Goal: Transaction & Acquisition: Book appointment/travel/reservation

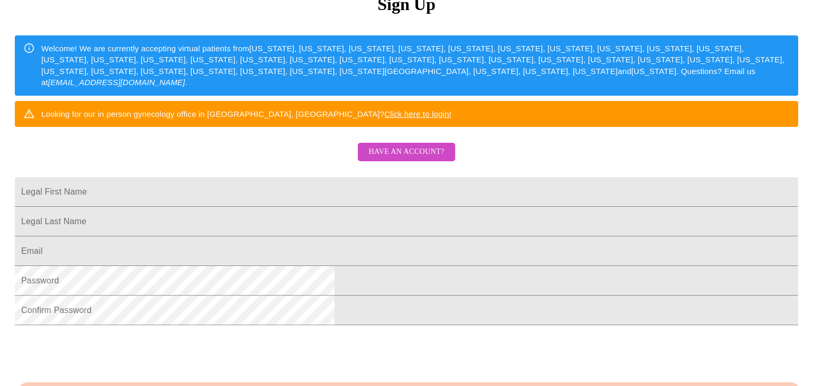
scroll to position [145, 0]
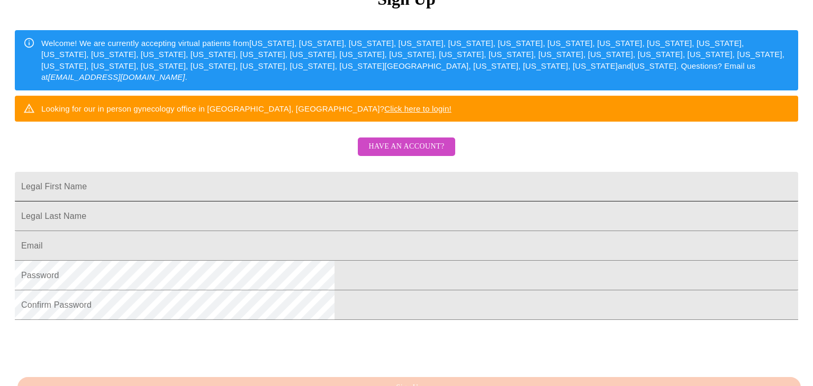
click at [332, 202] on input "Legal First Name" at bounding box center [406, 187] width 783 height 30
type input "[PERSON_NAME]"
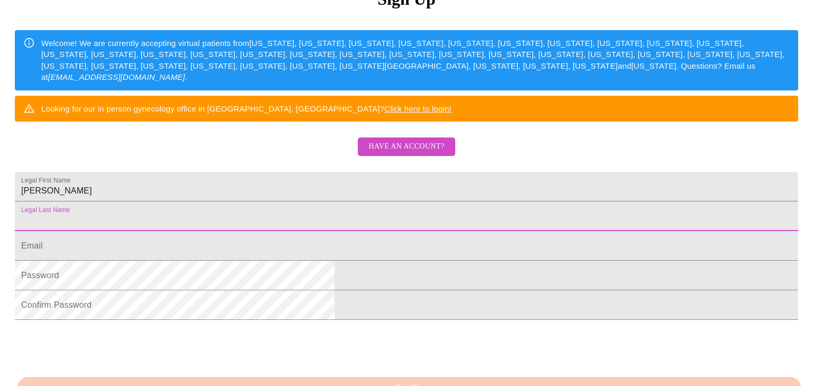
type input "E"
type input "[PERSON_NAME]"
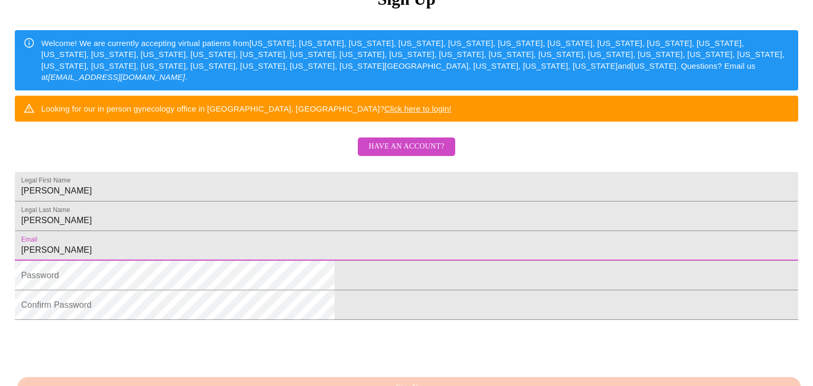
type input "[PERSON_NAME][EMAIL_ADDRESS][PERSON_NAME][DOMAIN_NAME]"
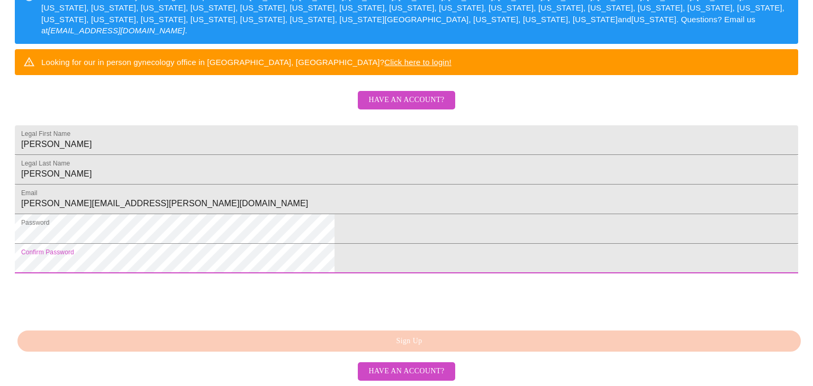
scroll to position [273, 0]
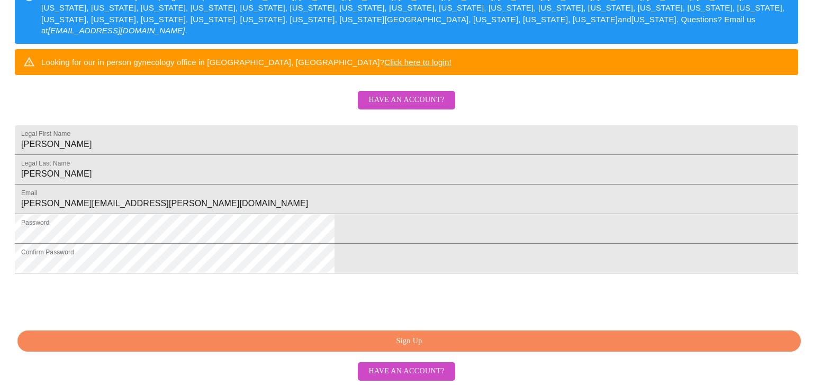
click at [468, 332] on button "Sign Up" at bounding box center [408, 342] width 783 height 22
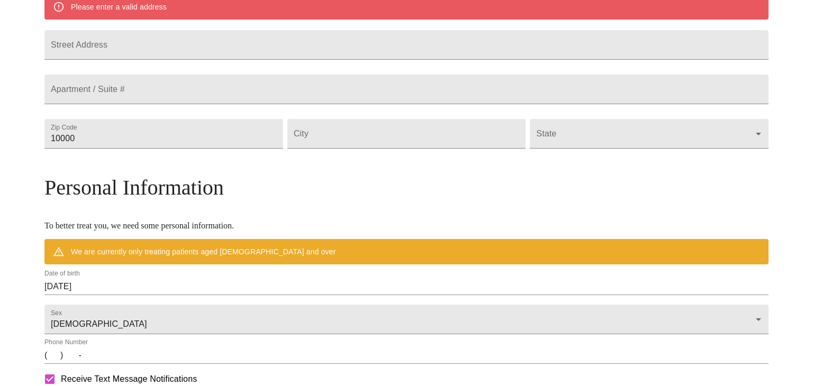
scroll to position [232, 0]
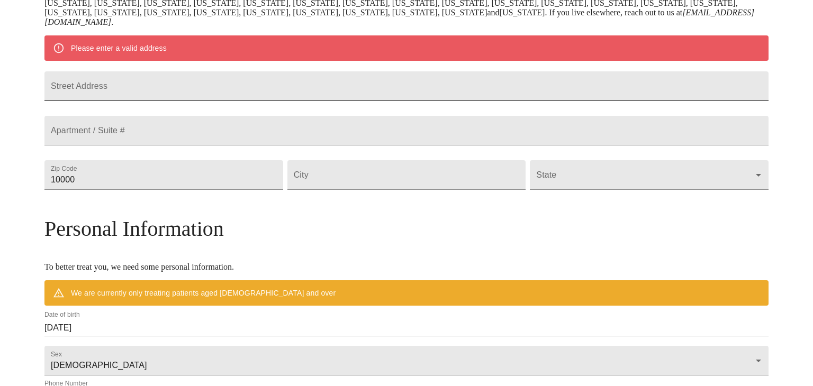
click at [235, 93] on input "Street Address" at bounding box center [406, 86] width 724 height 30
type input "[STREET_ADDRESS]"
type input "75640"
type input "[PERSON_NAME]"
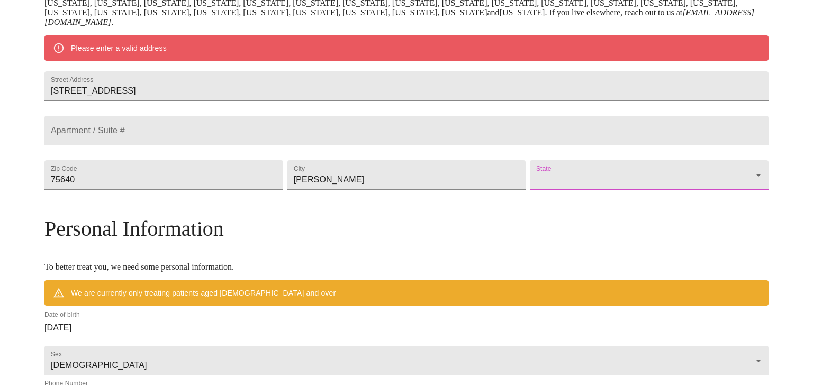
click at [616, 201] on body "MyMenopauseRx Welcome to MyMenopauseRx Since it's your first time here, you'll …" at bounding box center [406, 190] width 804 height 834
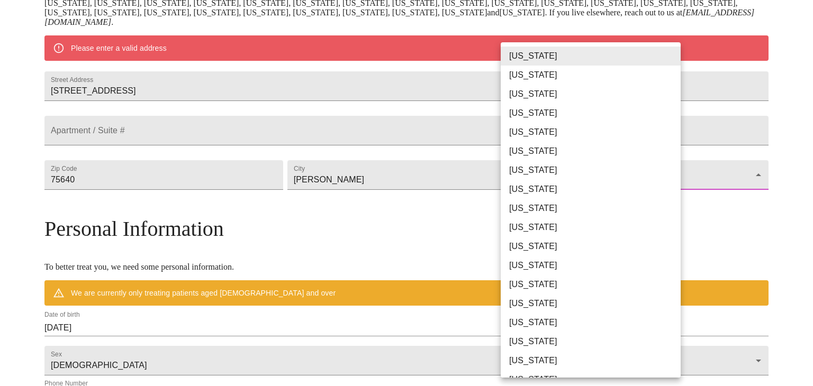
scroll to position [627, 0]
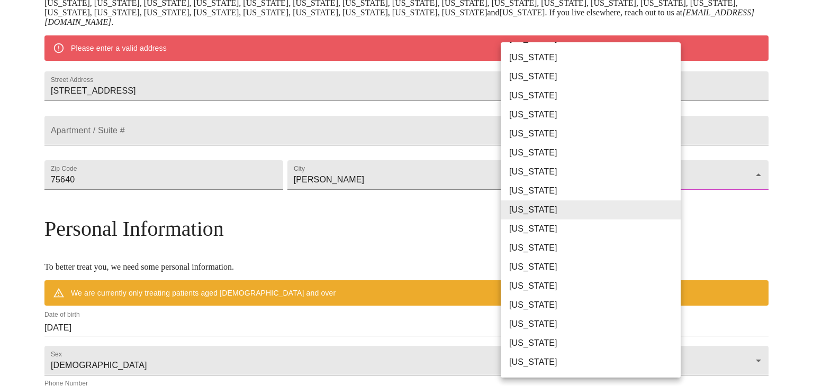
click at [552, 231] on li "[US_STATE]" at bounding box center [590, 229] width 180 height 19
type input "[US_STATE]"
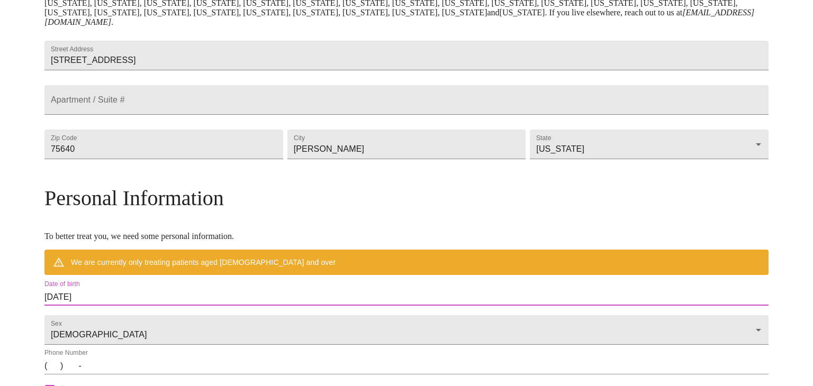
drag, startPoint x: 189, startPoint y: 320, endPoint x: 130, endPoint y: 311, distance: 59.9
click at [130, 308] on div "Date of birth [DEMOGRAPHIC_DATA]" at bounding box center [406, 293] width 728 height 30
click at [190, 306] on input "[DATE]" at bounding box center [406, 297] width 724 height 17
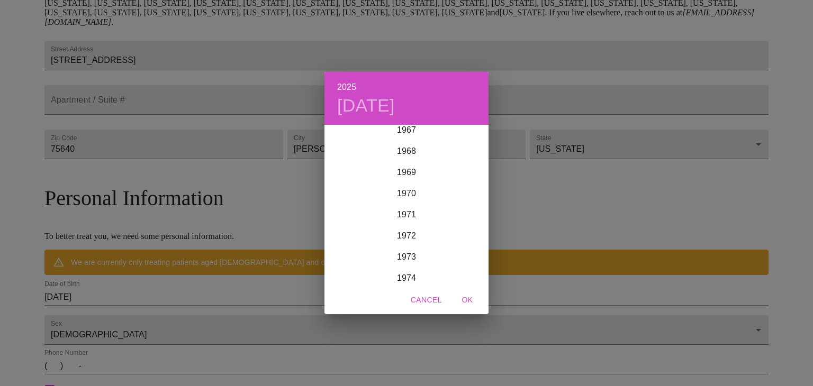
scroll to position [1446, 0]
click at [413, 193] on div "1970" at bounding box center [406, 193] width 164 height 21
click at [458, 269] on div "Dec" at bounding box center [461, 265] width 54 height 40
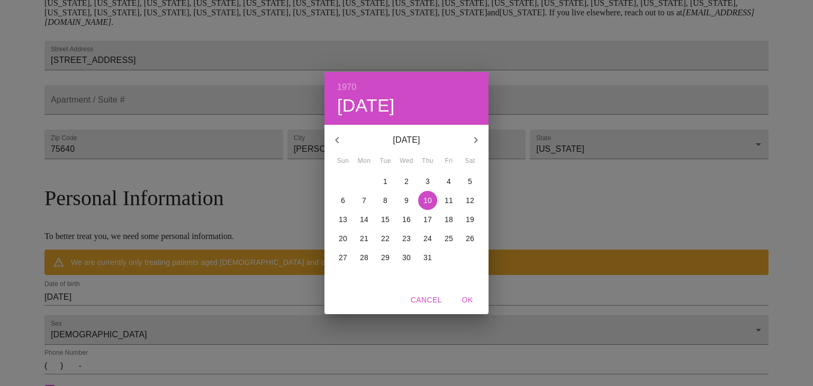
click at [470, 182] on p "5" at bounding box center [470, 181] width 4 height 11
click at [472, 301] on span "OK" at bounding box center [466, 300] width 25 height 13
type input "[DATE]"
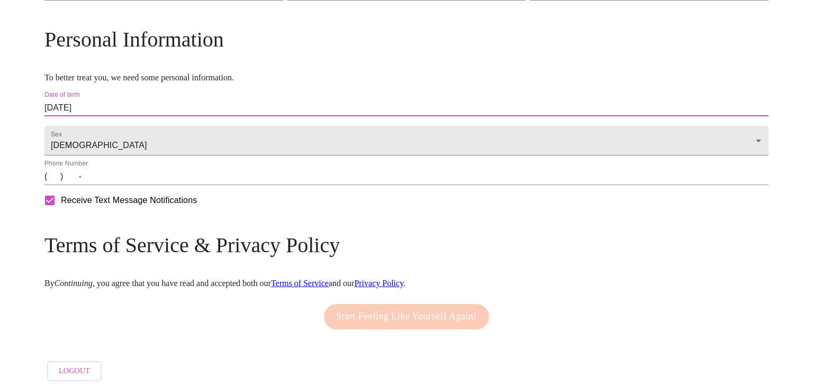
scroll to position [395, 0]
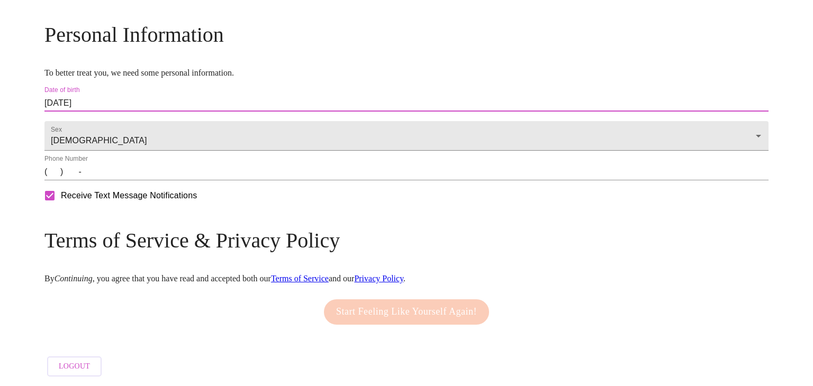
click at [142, 180] on input "(   )    -" at bounding box center [406, 171] width 724 height 17
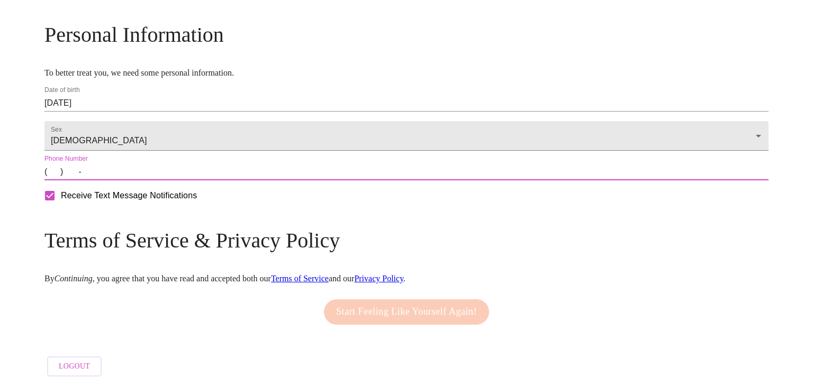
type input "[PHONE_NUMBER]"
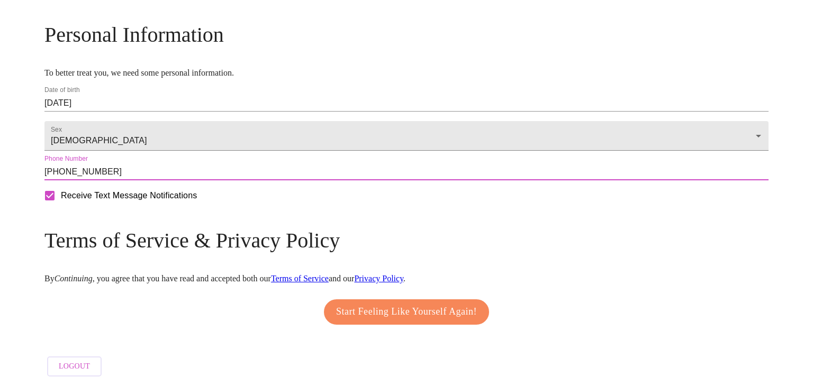
click at [399, 321] on span "Start Feeling Like Yourself Again!" at bounding box center [406, 312] width 141 height 17
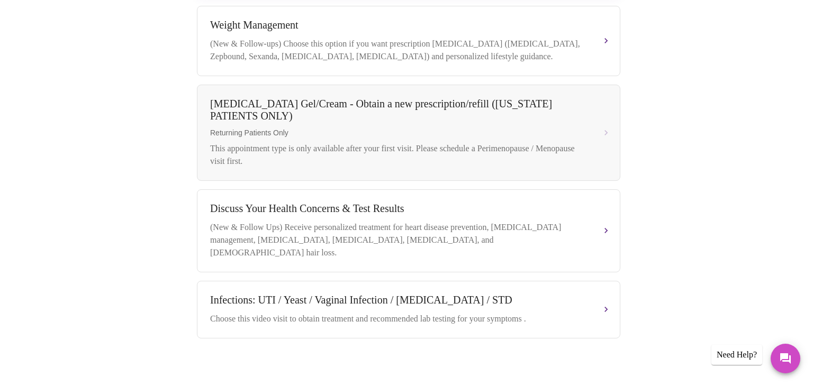
scroll to position [382, 0]
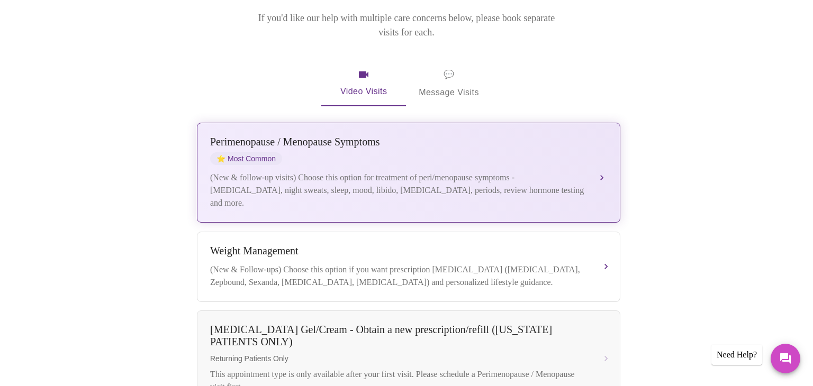
click at [608, 149] on button "[MEDICAL_DATA] / Menopause Symptoms ⭐ Most Common (New & follow-up visits) Choo…" at bounding box center [408, 173] width 423 height 100
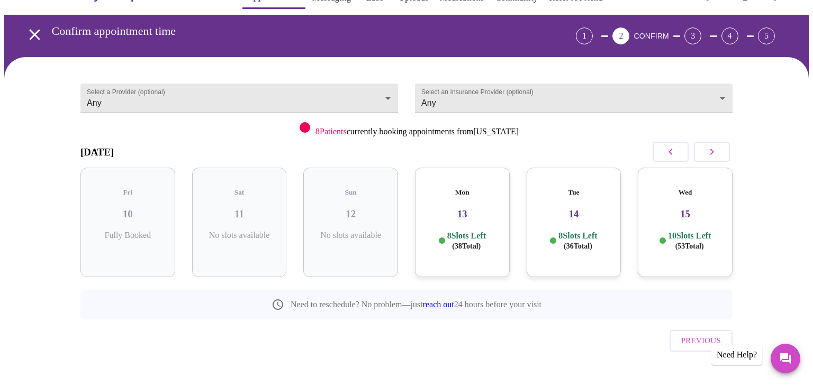
click at [476, 208] on h3 "13" at bounding box center [462, 214] width 78 height 12
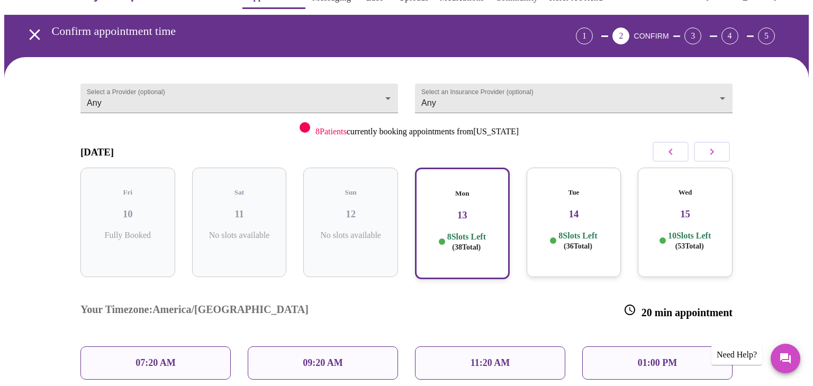
click at [461, 211] on div "Mon 13 8 Slots Left ( 38 Total)" at bounding box center [462, 224] width 95 height 112
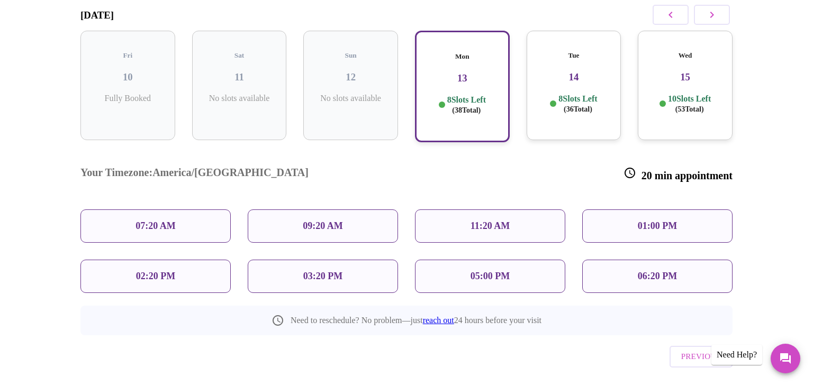
scroll to position [165, 0]
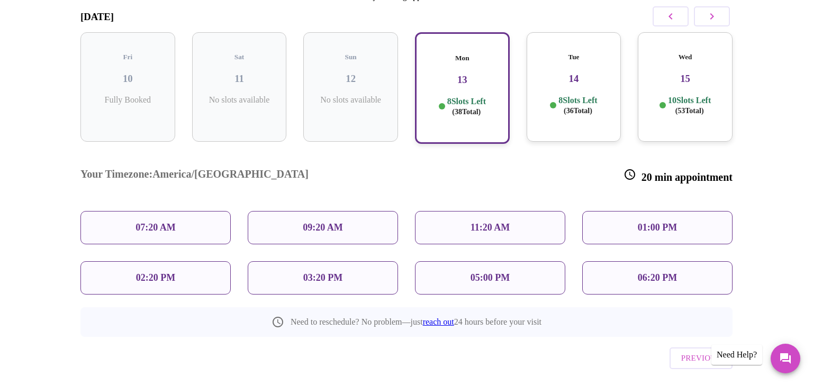
click at [322, 222] on p "09:20 AM" at bounding box center [323, 227] width 40 height 11
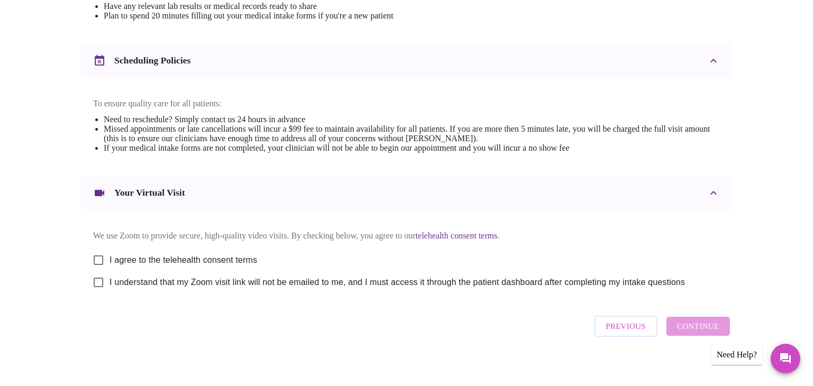
scroll to position [380, 0]
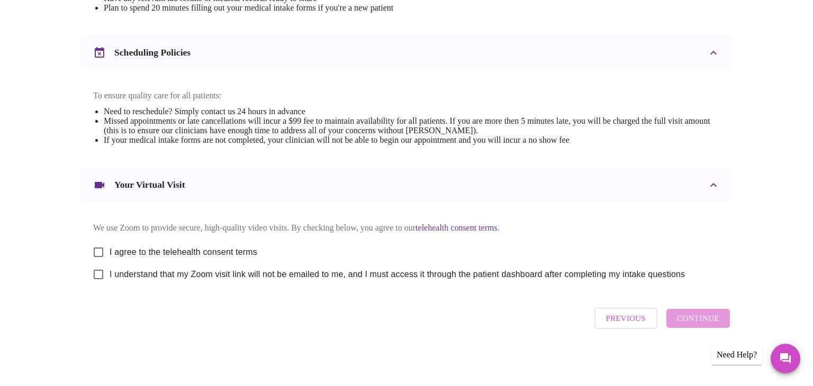
click at [95, 250] on input "I agree to the telehealth consent terms" at bounding box center [98, 252] width 22 height 22
checkbox input "true"
click at [98, 274] on input "I understand that my Zoom visit link will not be emailed to me, and I must acce…" at bounding box center [98, 274] width 22 height 22
checkbox input "true"
click at [702, 318] on span "Continue" at bounding box center [698, 319] width 42 height 14
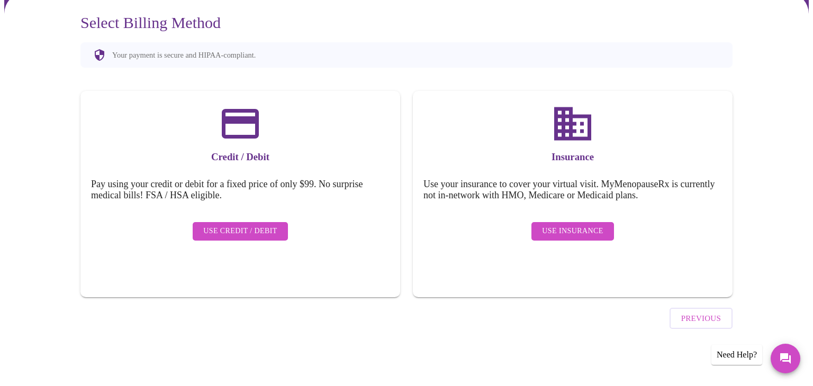
scroll to position [63, 0]
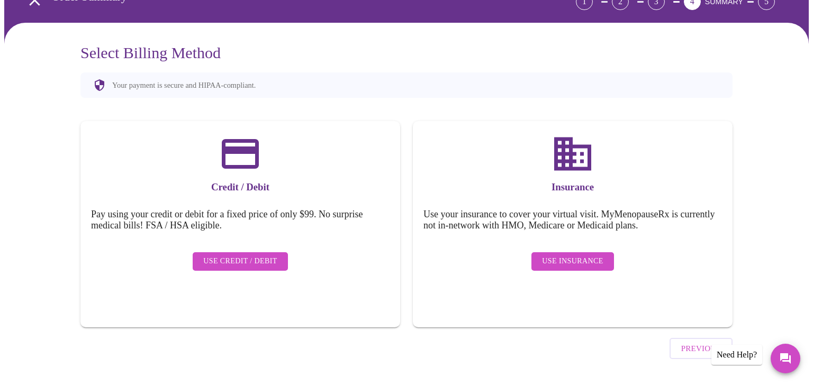
click at [576, 256] on span "Use Insurance" at bounding box center [572, 261] width 61 height 13
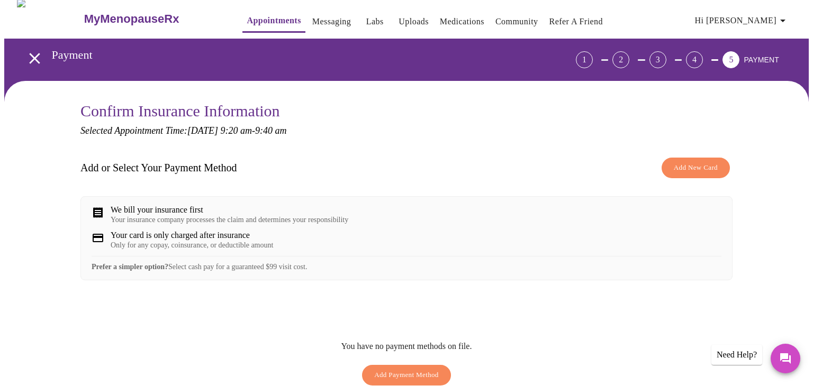
scroll to position [6, 0]
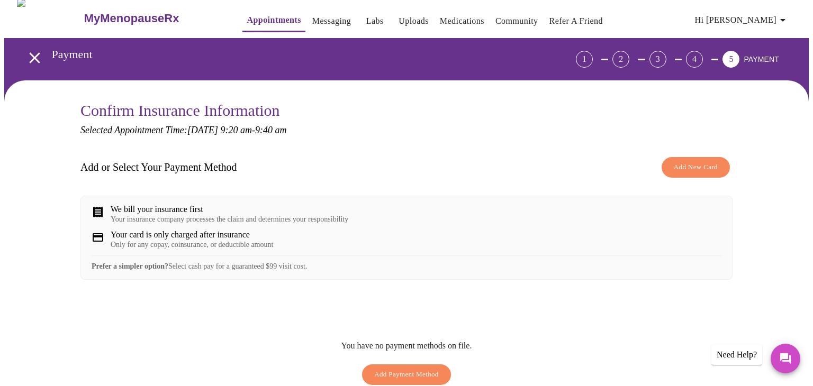
click at [154, 220] on div "Your insurance company processes the claim and determines your responsibility" at bounding box center [230, 219] width 238 height 8
click at [242, 249] on div "Only for any copay, coinsurance, or deductible amount" at bounding box center [192, 245] width 162 height 8
click at [243, 307] on div "Add or Select Your Payment Method Add New Card We bill your insurance first You…" at bounding box center [406, 271] width 652 height 239
click at [375, 207] on div "We bill your insurance first Your insurance company processes the claim and det…" at bounding box center [407, 214] width 630 height 19
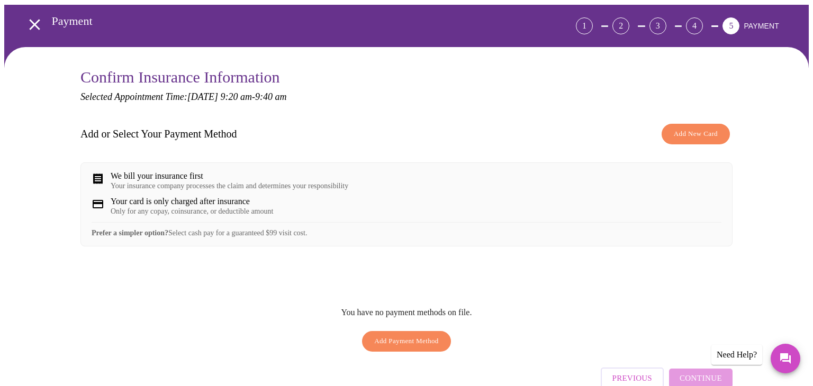
scroll to position [101, 0]
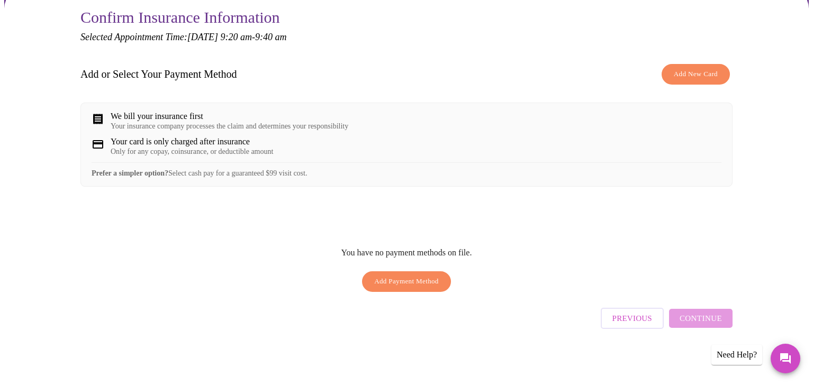
click at [401, 286] on span "Add Payment Method" at bounding box center [406, 282] width 65 height 12
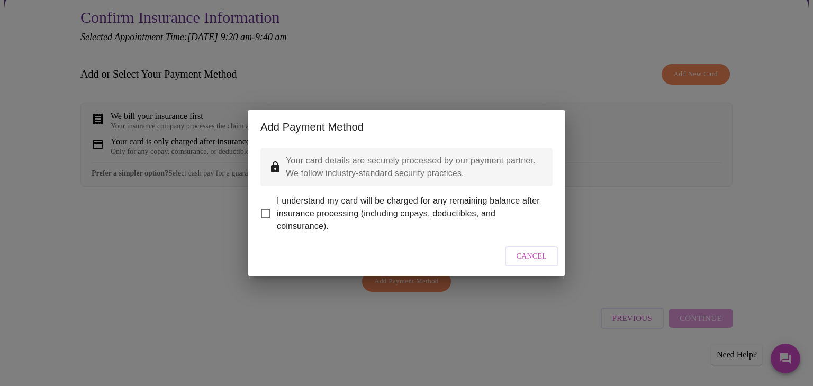
click at [265, 203] on input "I understand my card will be charged for any remaining balance after insurance …" at bounding box center [265, 214] width 22 height 22
checkbox input "true"
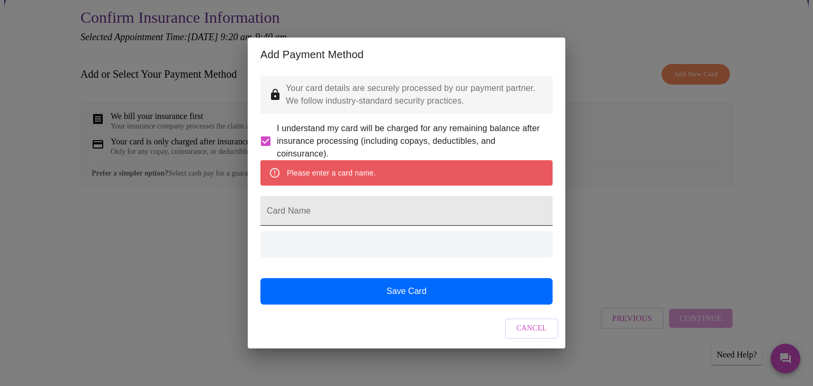
click at [324, 216] on input "Card Name" at bounding box center [406, 211] width 292 height 30
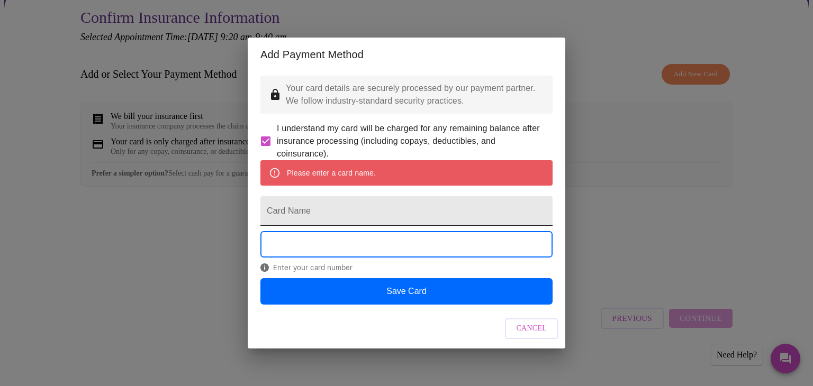
click at [332, 219] on input "Card Name" at bounding box center [406, 211] width 292 height 30
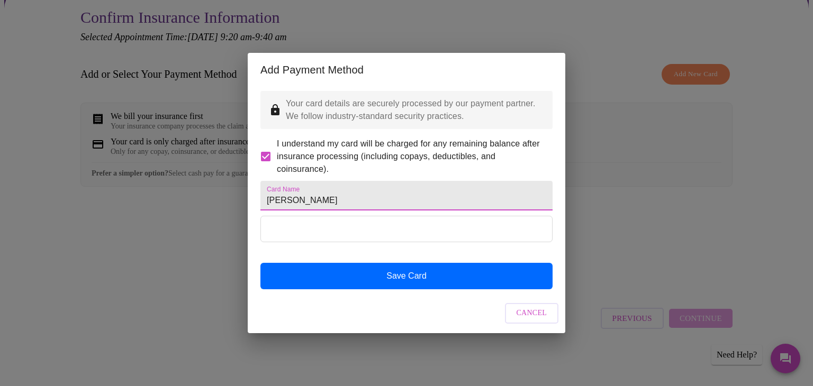
type input "[PERSON_NAME]"
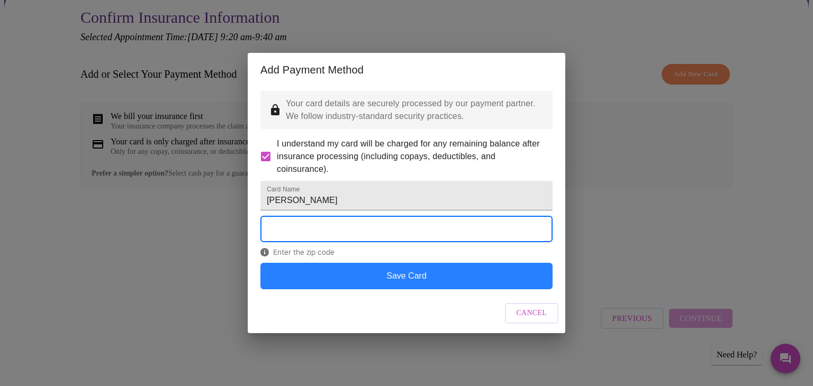
click at [399, 289] on button "Save Card" at bounding box center [406, 276] width 292 height 26
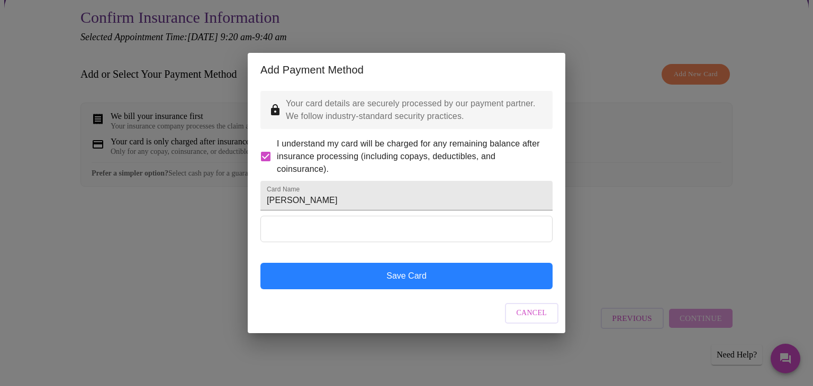
scroll to position [0, 0]
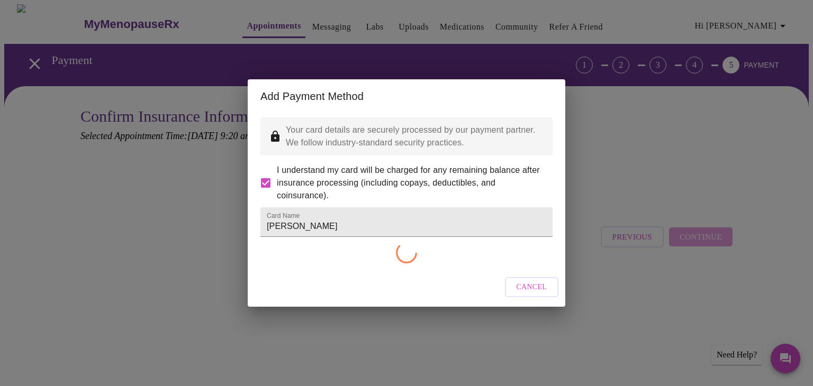
checkbox input "false"
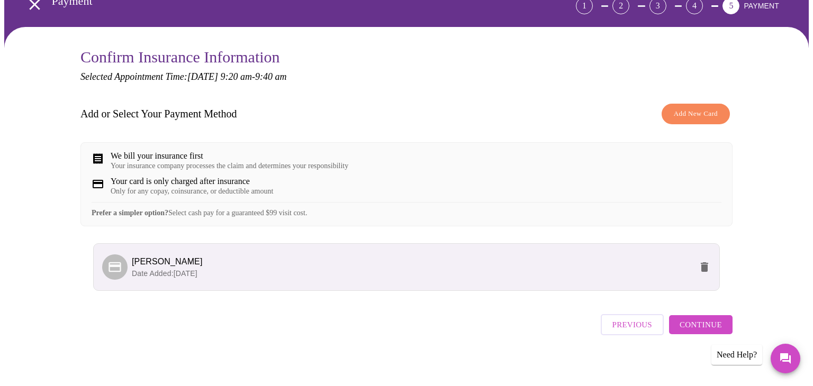
scroll to position [73, 0]
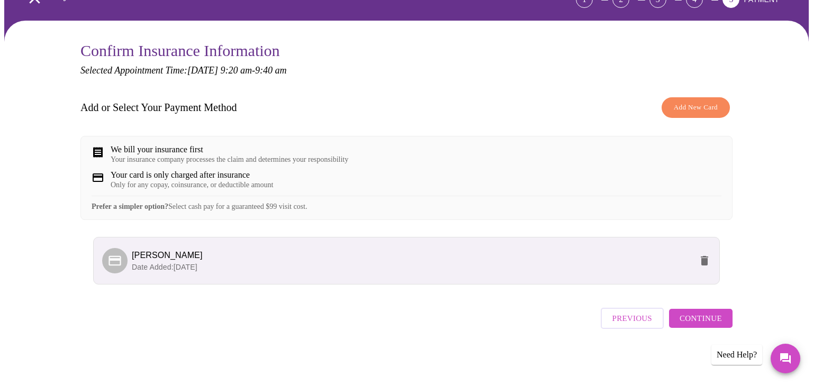
click at [702, 320] on span "Continue" at bounding box center [700, 319] width 42 height 14
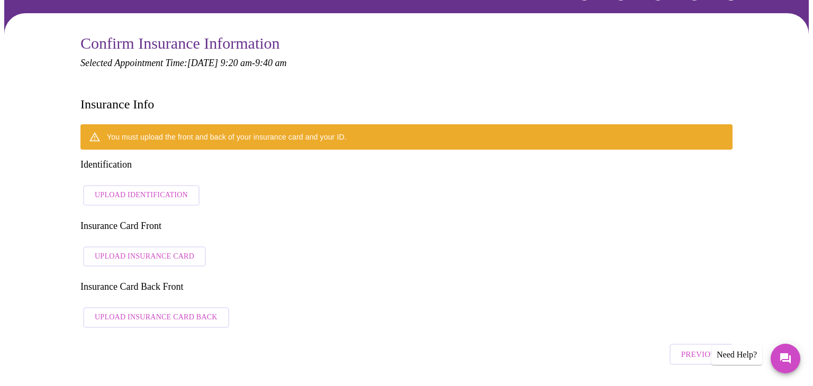
click at [144, 189] on span "Upload Identification" at bounding box center [141, 195] width 93 height 13
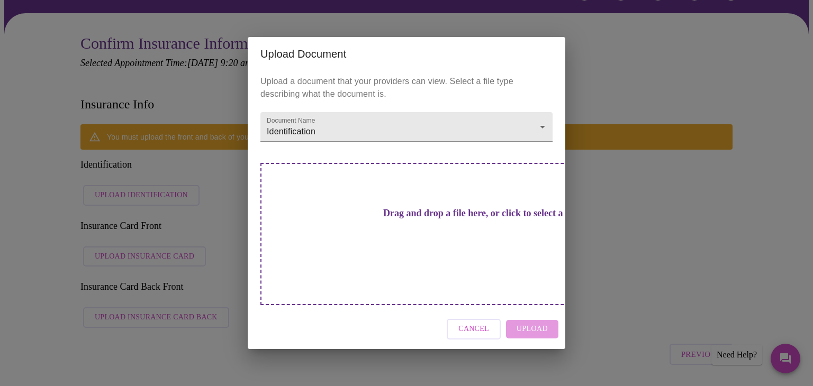
click at [407, 219] on h3 "Drag and drop a file here, or click to select a file" at bounding box center [480, 213] width 292 height 11
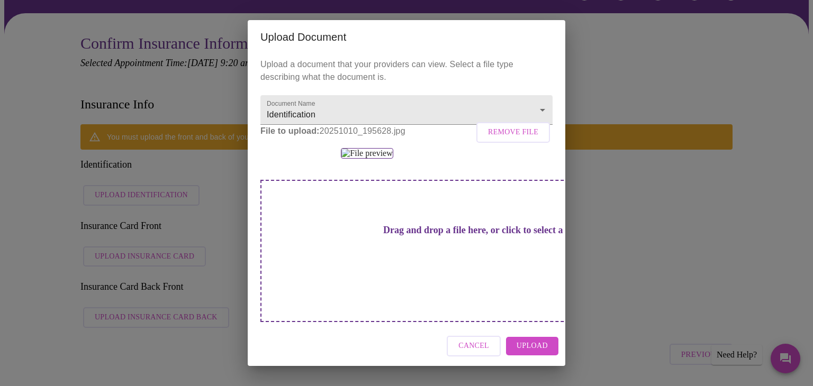
click at [534, 349] on span "Upload" at bounding box center [531, 346] width 31 height 13
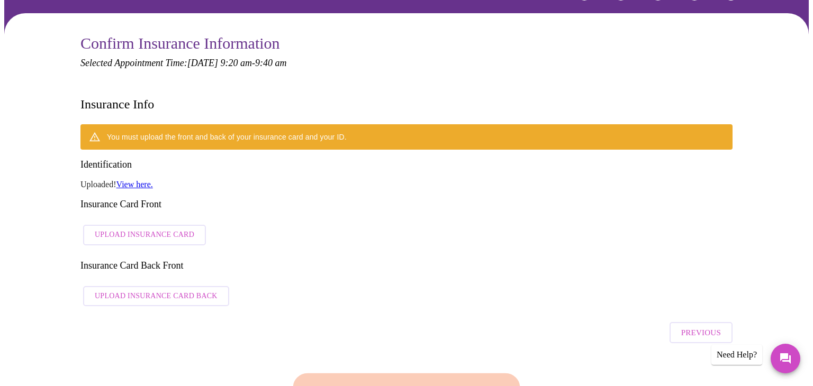
click at [154, 229] on span "Upload Insurance Card" at bounding box center [144, 235] width 99 height 13
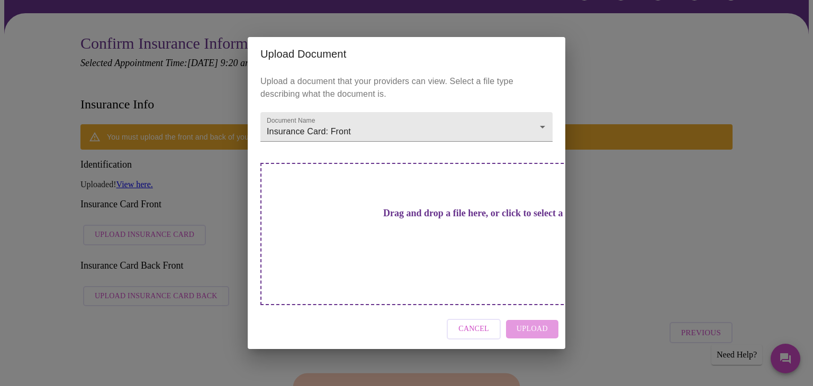
click at [532, 310] on div "Cancel Upload" at bounding box center [406, 330] width 317 height 40
click at [536, 312] on div "Cancel Upload" at bounding box center [406, 330] width 317 height 40
click at [415, 219] on h3 "Drag and drop a file here, or click to select a file" at bounding box center [480, 213] width 292 height 11
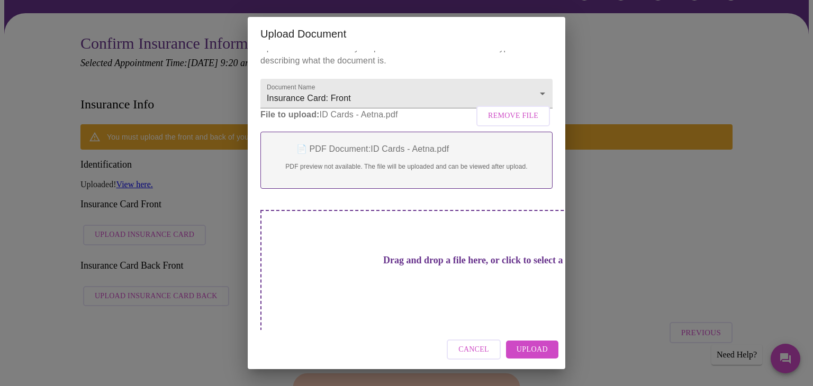
scroll to position [13, 0]
click at [416, 266] on h3 "Drag and drop a file here, or click to select a file" at bounding box center [480, 260] width 292 height 11
click at [530, 347] on span "Upload" at bounding box center [531, 349] width 31 height 13
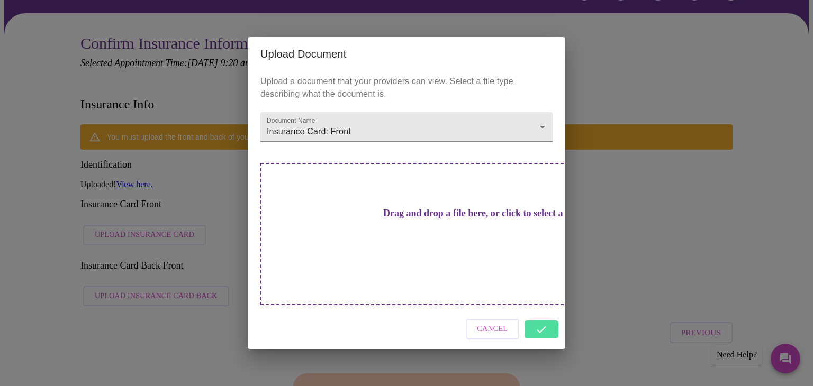
click at [427, 219] on h3 "Drag and drop a file here, or click to select a file" at bounding box center [480, 213] width 292 height 11
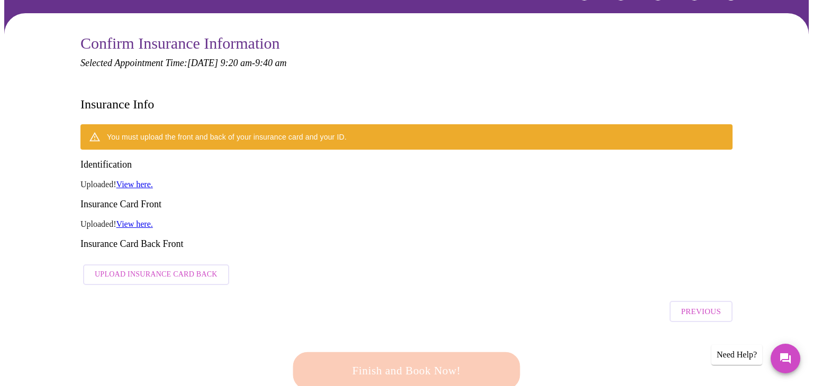
click at [163, 268] on span "Upload Insurance Card Back" at bounding box center [156, 274] width 123 height 13
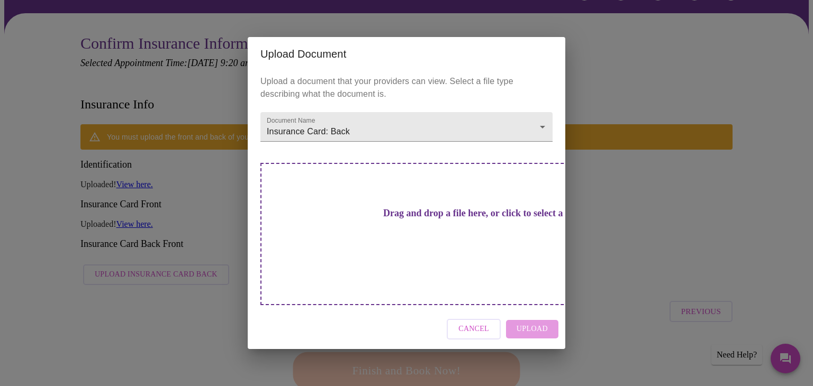
click at [417, 219] on h3 "Drag and drop a file here, or click to select a file" at bounding box center [480, 213] width 292 height 11
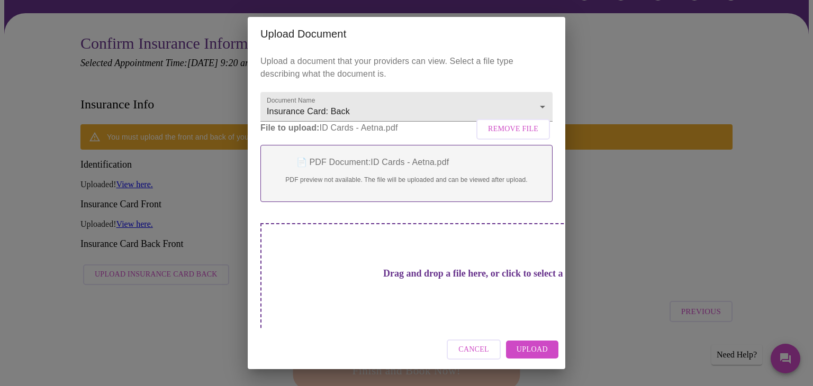
click at [529, 350] on span "Upload" at bounding box center [531, 349] width 31 height 13
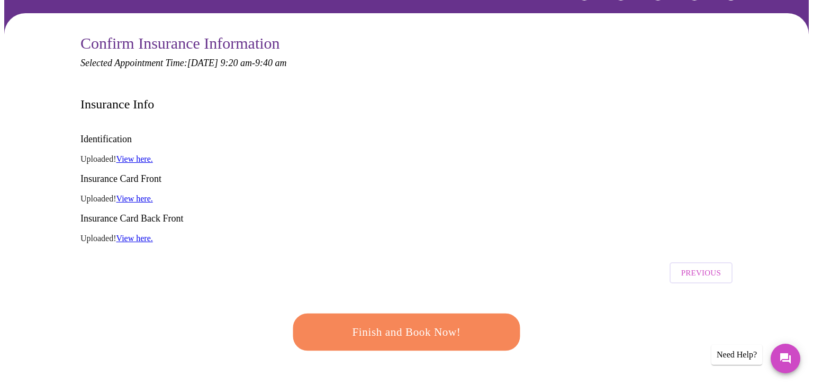
click at [411, 323] on span "Finish and Book Now!" at bounding box center [406, 333] width 196 height 20
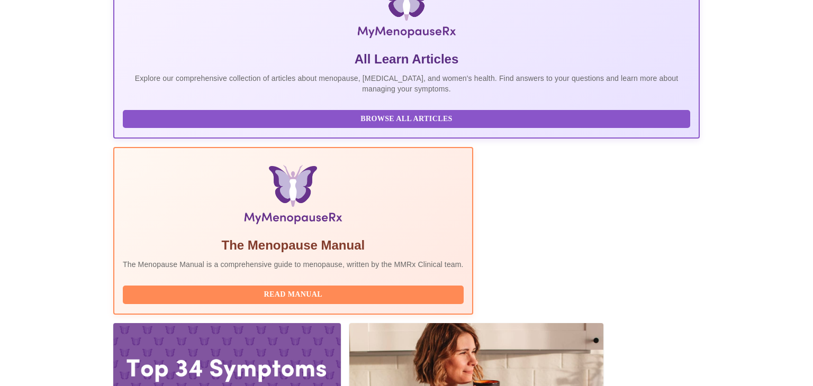
scroll to position [190, 0]
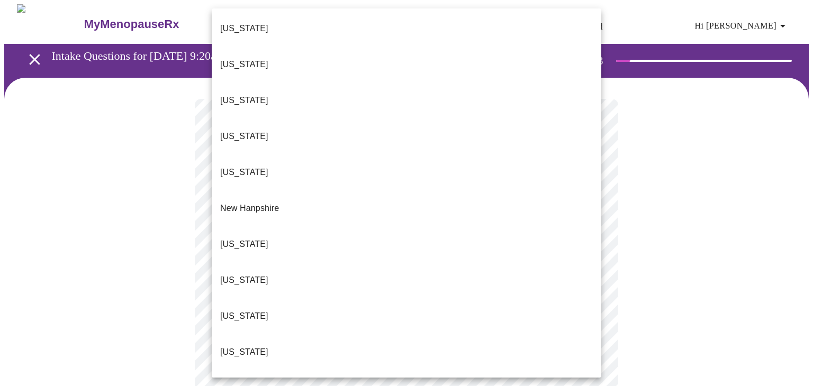
scroll to position [830, 0]
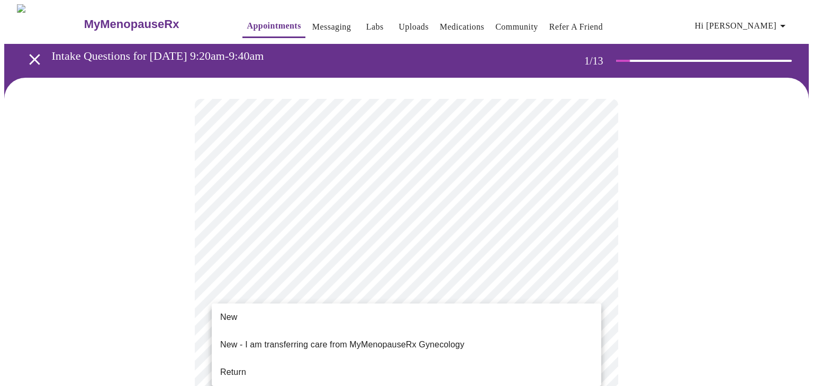
click at [245, 322] on li "New" at bounding box center [406, 317] width 389 height 19
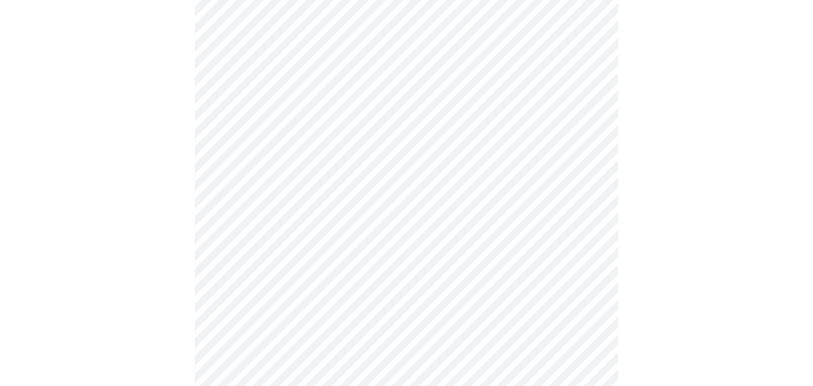
scroll to position [591, 0]
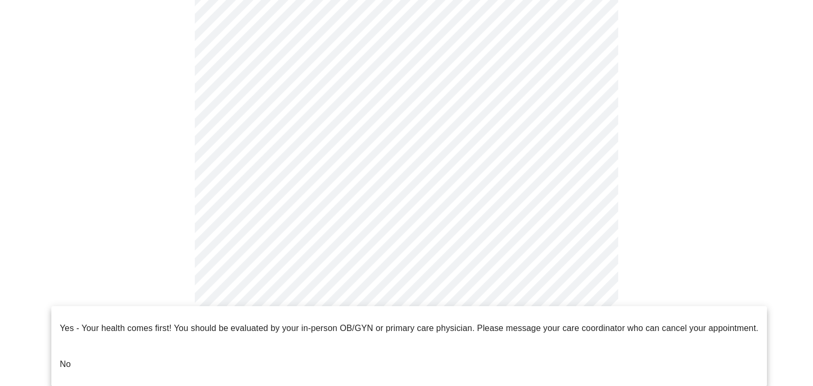
click at [71, 351] on li "No" at bounding box center [408, 365] width 715 height 36
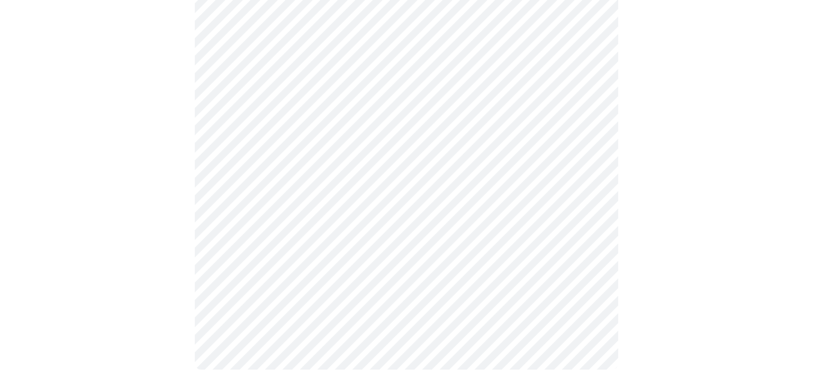
scroll to position [0, 0]
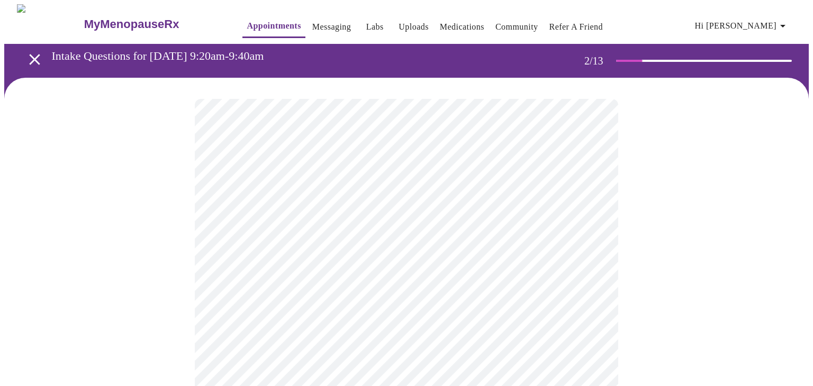
click at [588, 218] on body "MyMenopauseRx Appointments Messaging Labs Uploads Medications Community Refer a…" at bounding box center [406, 370] width 804 height 733
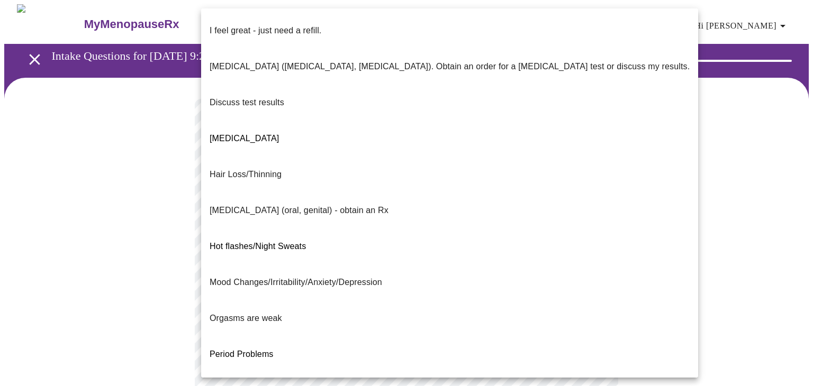
click at [292, 276] on p "Mood Changes/Irritability/Anxiety/Depression" at bounding box center [296, 282] width 172 height 13
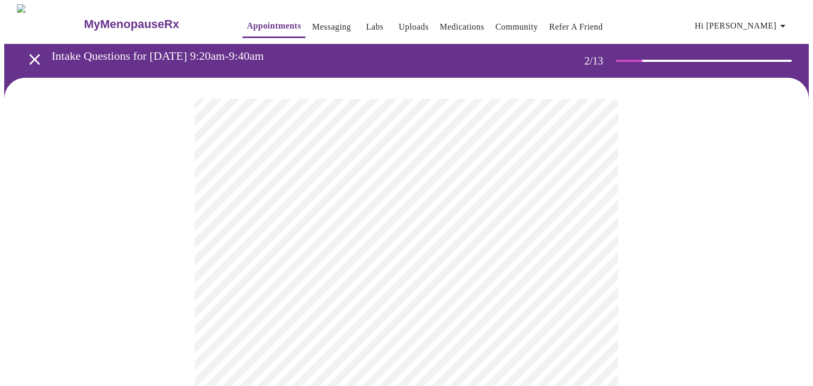
click at [550, 311] on body "MyMenopauseRx Appointments Messaging Labs Uploads Medications Community Refer a…" at bounding box center [406, 367] width 804 height 727
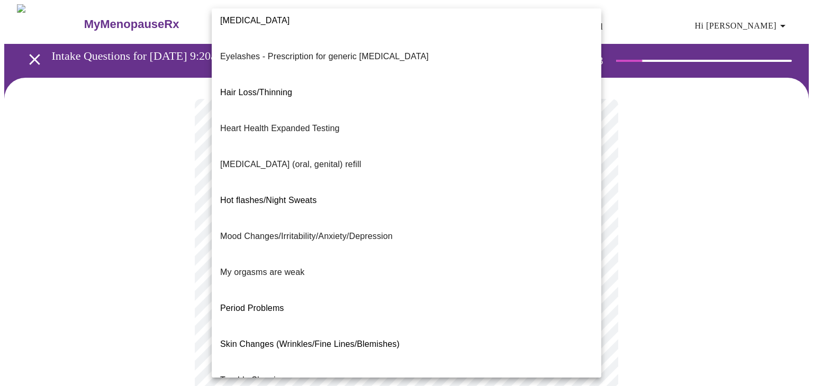
scroll to position [111, 0]
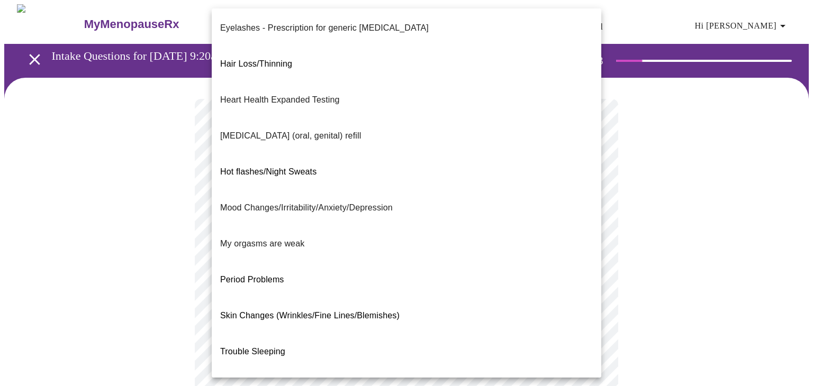
click at [352, 311] on span "Skin Changes (Wrinkles/Fine Lines/Blemishes)" at bounding box center [309, 315] width 179 height 9
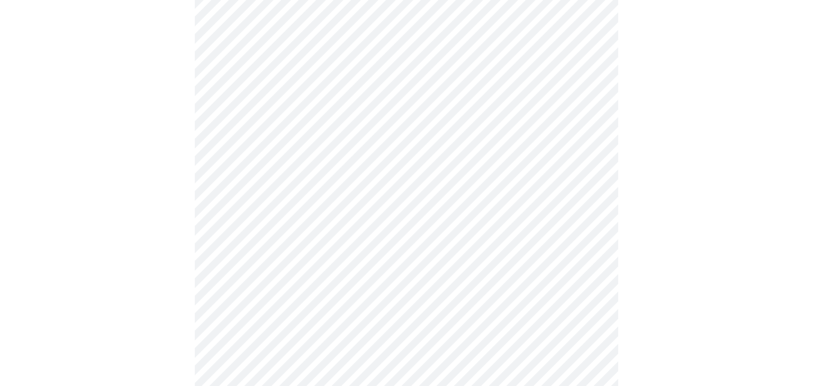
scroll to position [241, 0]
click at [547, 182] on body "MyMenopauseRx Appointments Messaging Labs Uploads Medications Community Refer a…" at bounding box center [406, 124] width 804 height 721
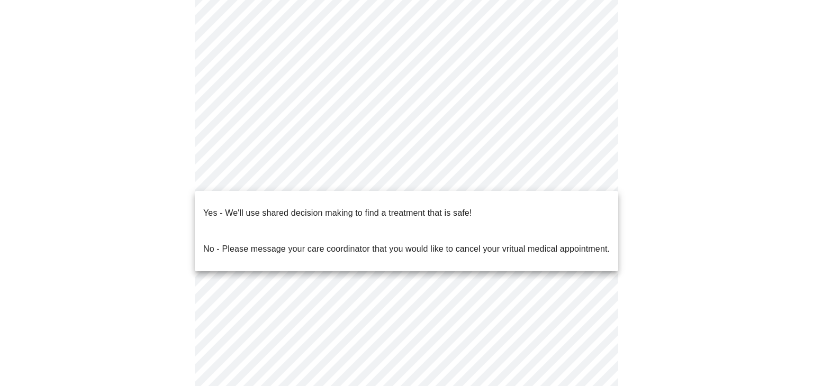
click at [347, 208] on p "Yes - We'll use shared decision making to find a treatment that is safe!" at bounding box center [337, 213] width 268 height 13
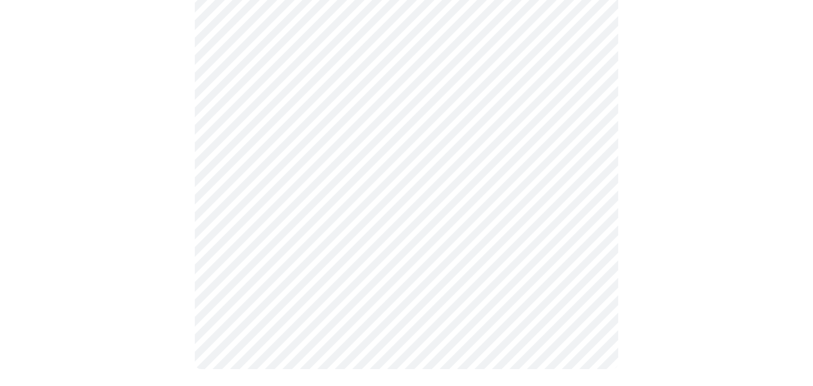
scroll to position [0, 0]
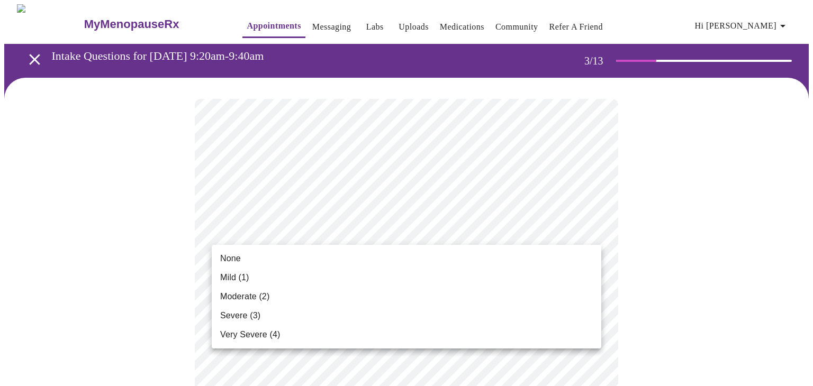
click at [242, 299] on span "Moderate (2)" at bounding box center [244, 296] width 49 height 13
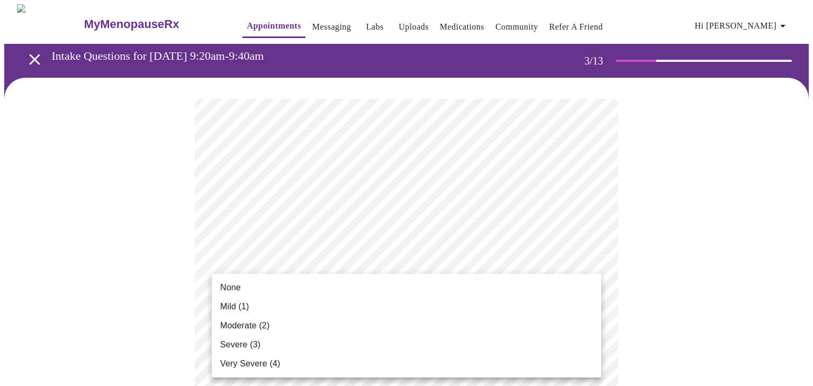
click at [690, 279] on div at bounding box center [406, 193] width 813 height 386
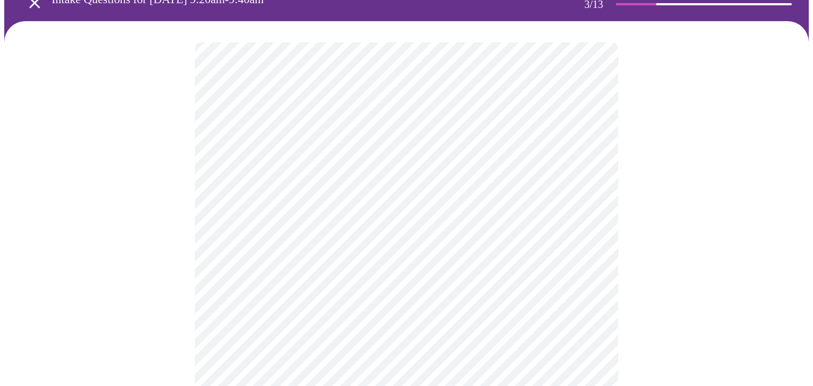
scroll to position [54, 0]
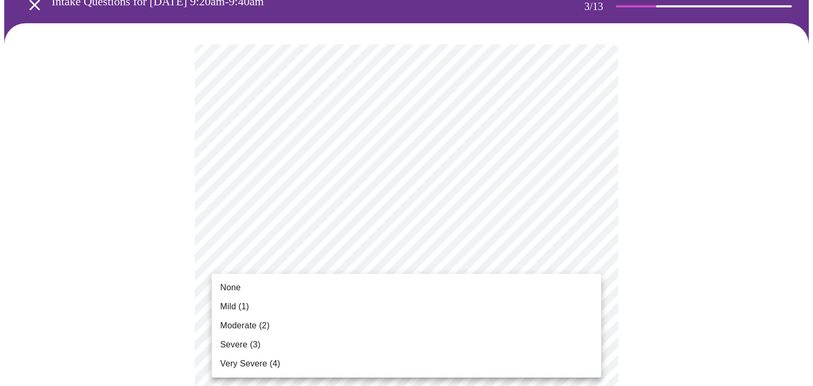
click at [229, 308] on span "Mild (1)" at bounding box center [234, 307] width 29 height 13
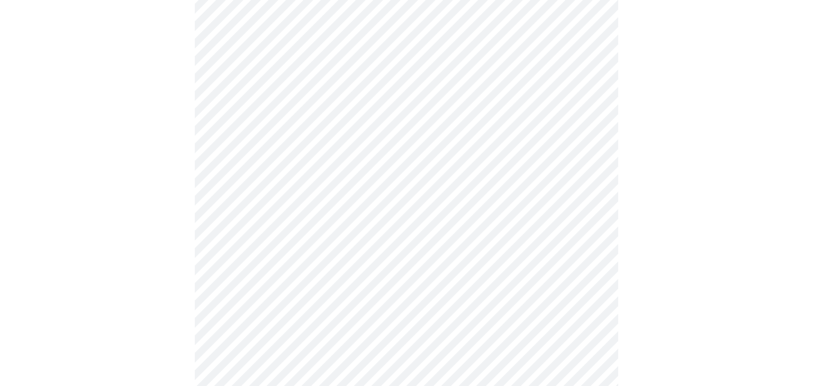
scroll to position [201, 0]
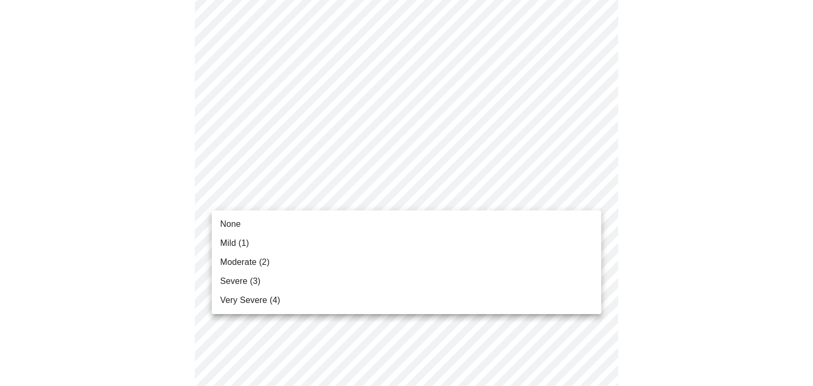
click at [241, 263] on span "Moderate (2)" at bounding box center [244, 262] width 49 height 13
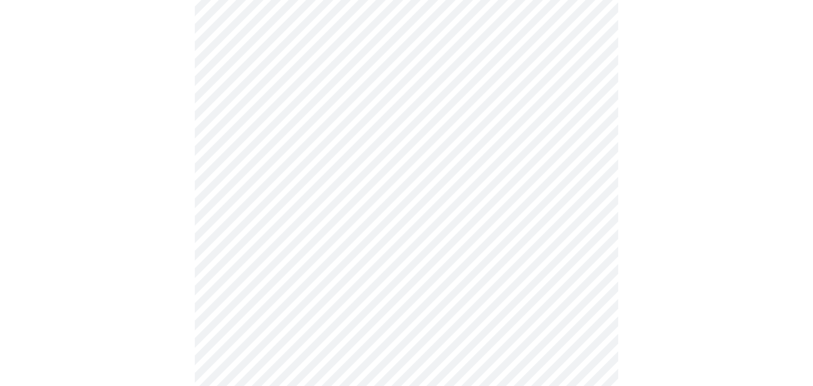
scroll to position [286, 0]
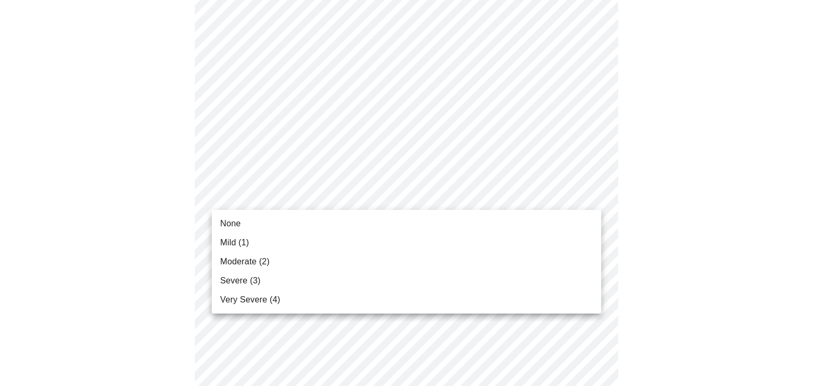
click at [252, 262] on span "Moderate (2)" at bounding box center [244, 262] width 49 height 13
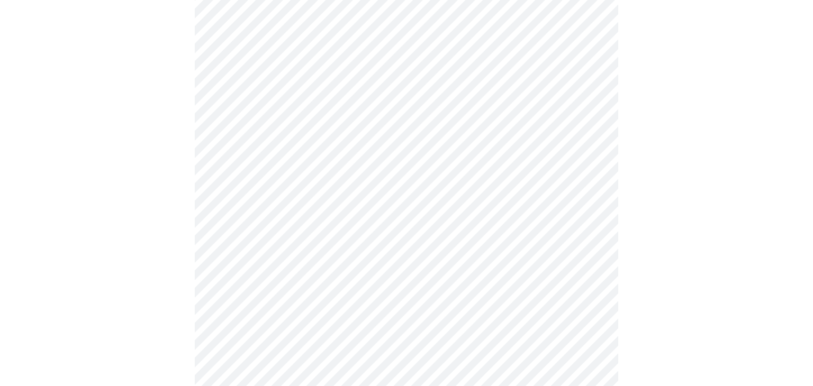
scroll to position [407, 0]
click at [380, 143] on body "MyMenopauseRx Appointments Messaging Labs Uploads Medications Community Refer a…" at bounding box center [406, 271] width 804 height 1348
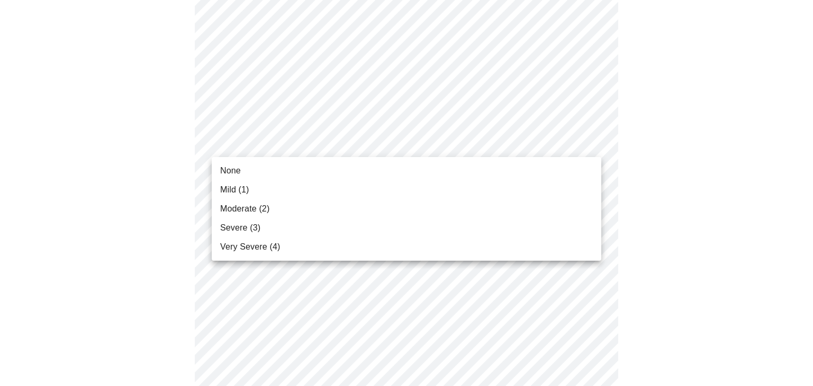
click at [237, 209] on span "Moderate (2)" at bounding box center [244, 209] width 49 height 13
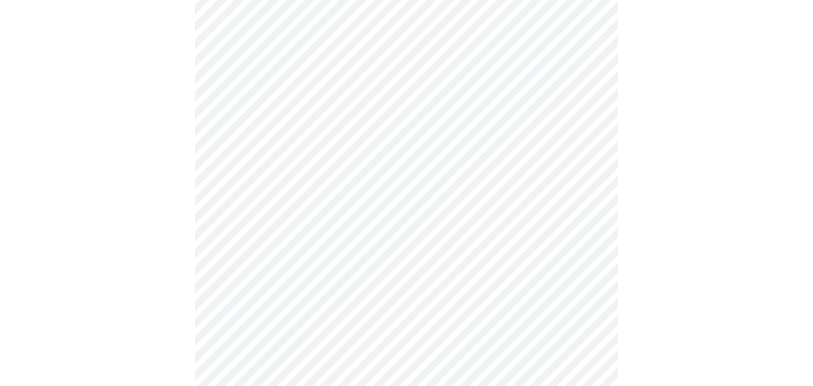
scroll to position [481, 0]
click at [370, 138] on body "MyMenopauseRx Appointments Messaging Labs Uploads Medications Community Refer a…" at bounding box center [406, 189] width 804 height 1333
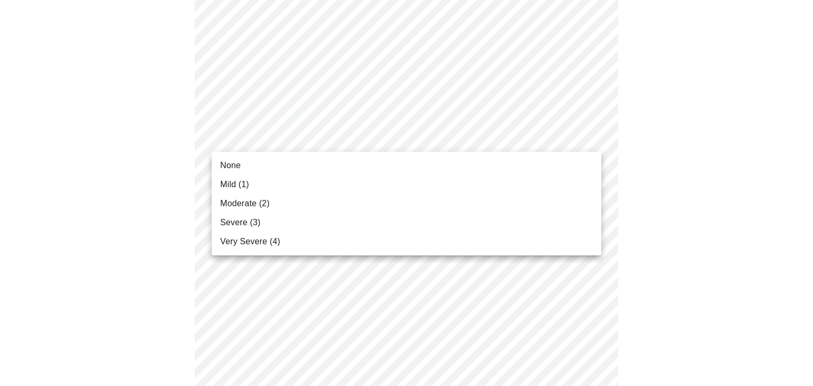
click at [244, 226] on span "Severe (3)" at bounding box center [240, 222] width 40 height 13
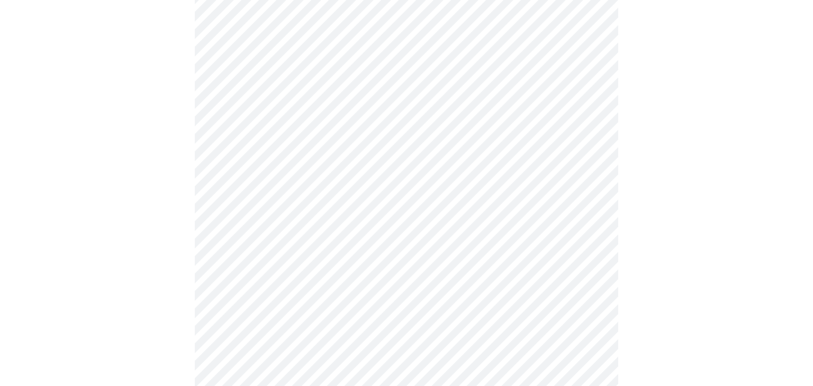
scroll to position [665, 0]
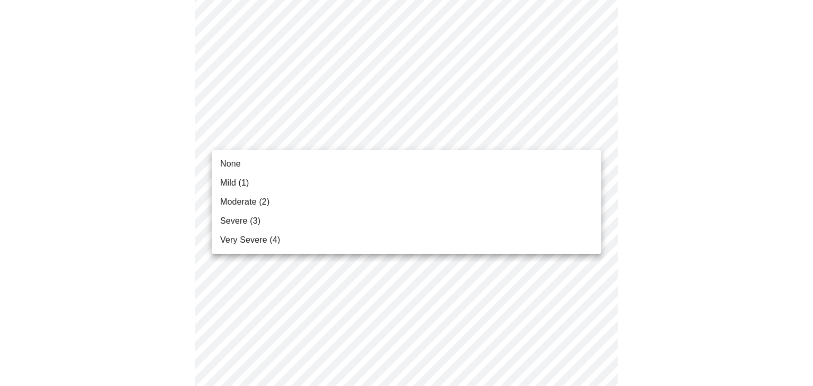
click at [243, 203] on span "Moderate (2)" at bounding box center [244, 202] width 49 height 13
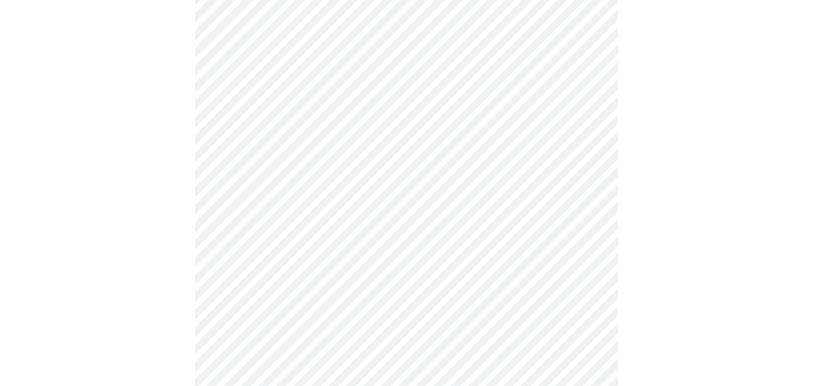
scroll to position [770, 0]
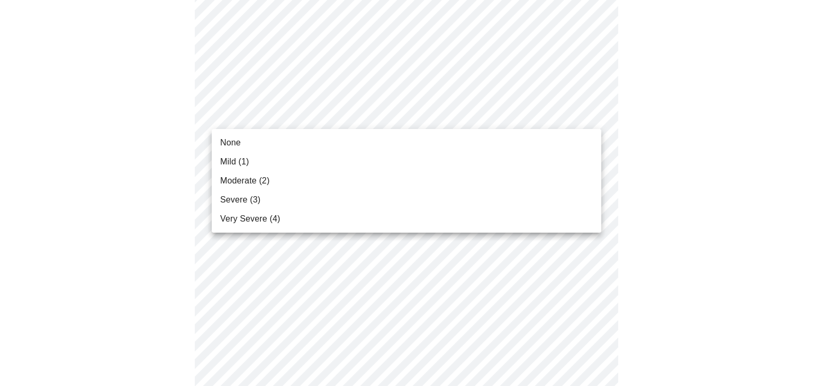
click at [233, 140] on span "None" at bounding box center [230, 142] width 21 height 13
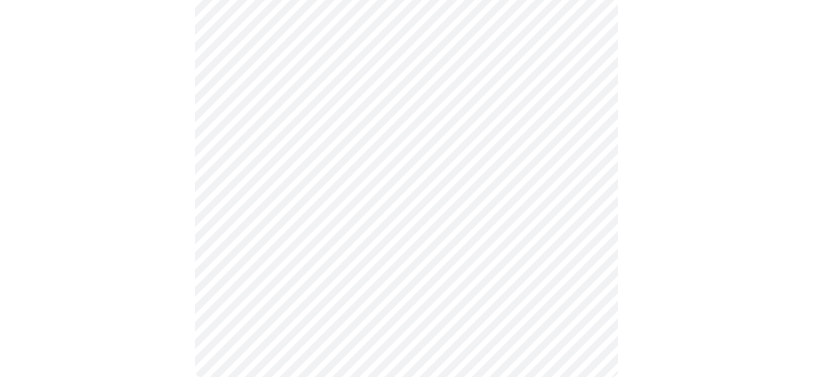
scroll to position [895, 0]
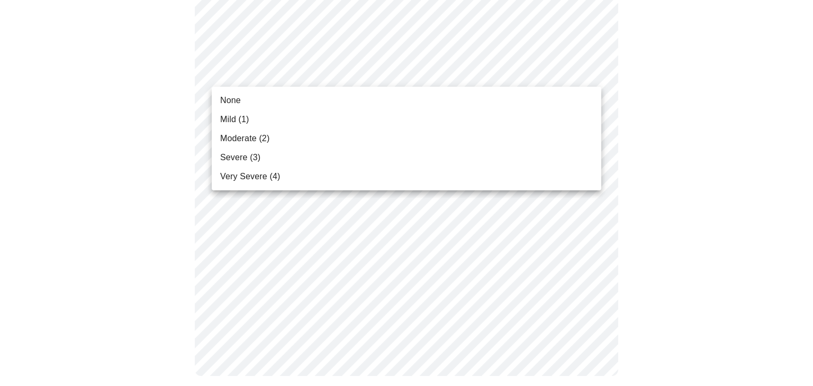
click at [249, 140] on span "Moderate (2)" at bounding box center [244, 138] width 49 height 13
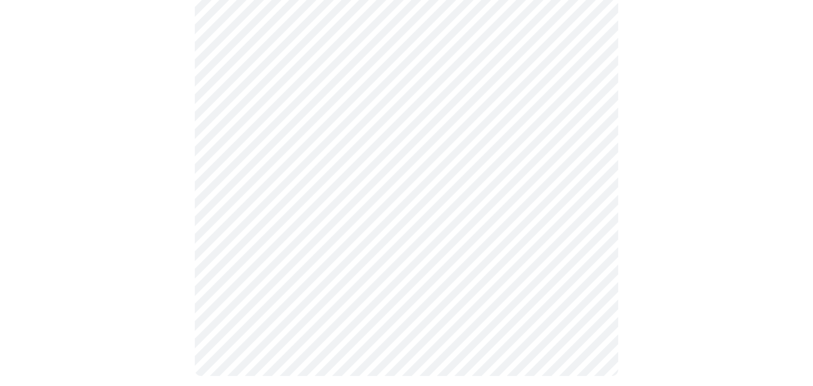
scroll to position [887, 0]
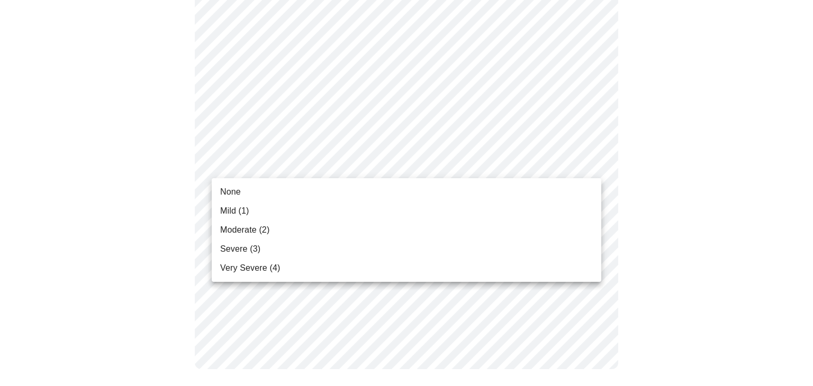
click at [230, 190] on span "None" at bounding box center [230, 192] width 21 height 13
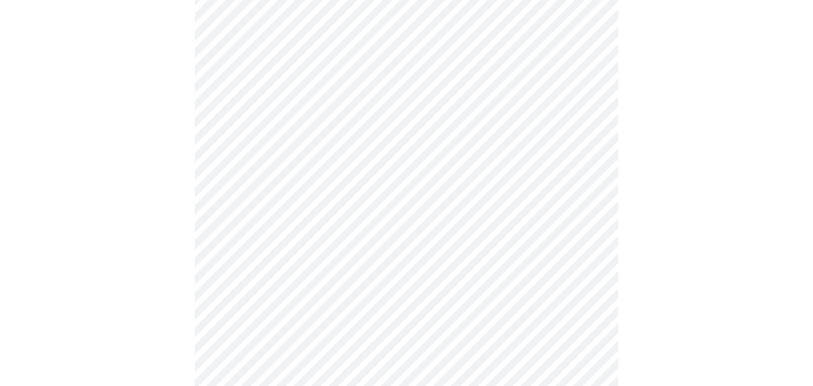
scroll to position [470, 0]
click at [392, 231] on body "MyMenopauseRx Appointments Messaging Labs Uploads Medications Community Refer a…" at bounding box center [406, 163] width 804 height 1259
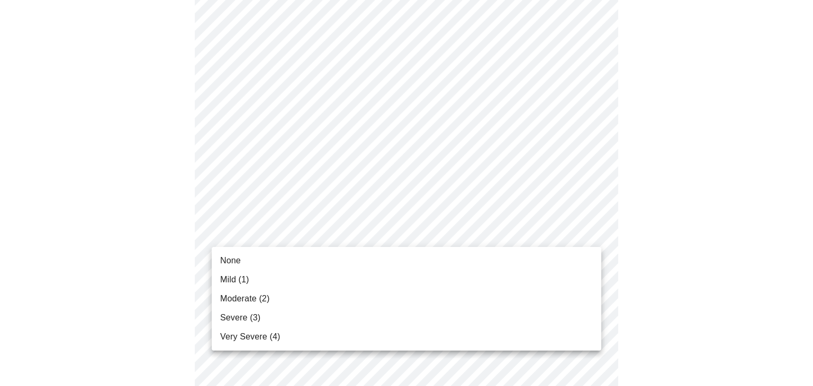
click at [261, 298] on span "Moderate (2)" at bounding box center [244, 299] width 49 height 13
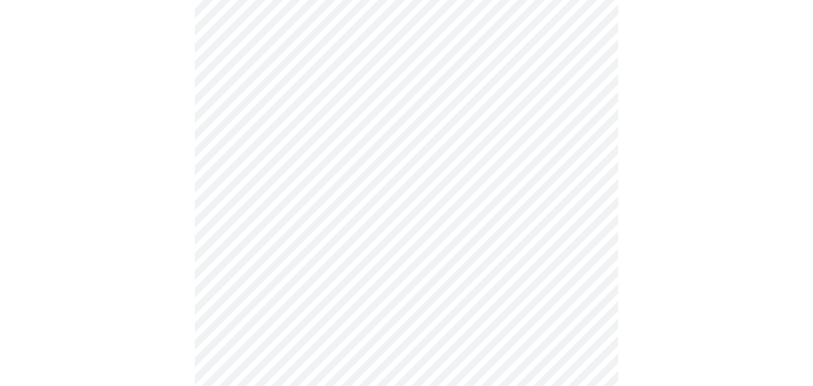
scroll to position [331, 0]
click at [454, 312] on body "MyMenopauseRx Appointments Messaging Labs Uploads Medications Community Refer a…" at bounding box center [406, 195] width 804 height 1043
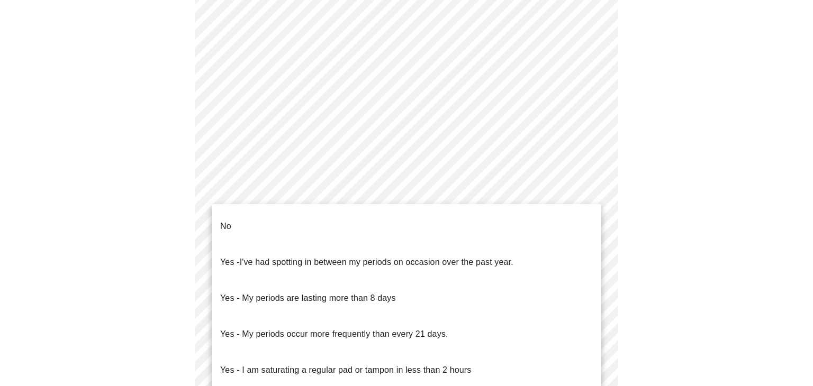
click at [301, 220] on li "No" at bounding box center [406, 226] width 389 height 36
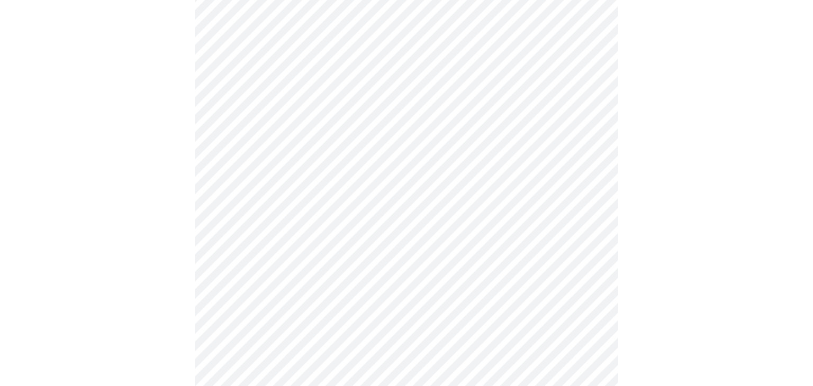
scroll to position [559, 0]
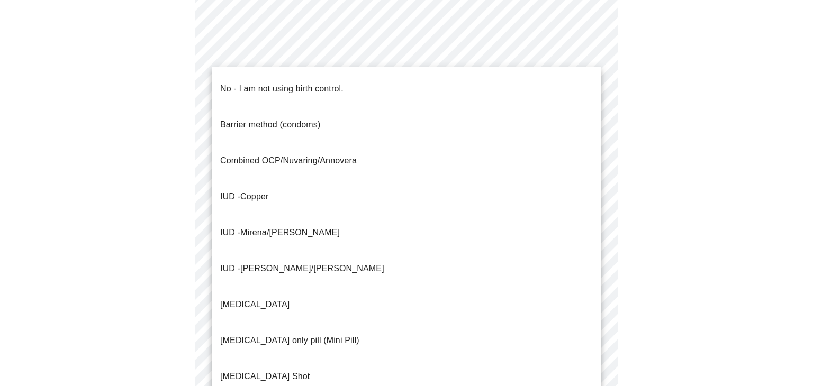
click at [306, 83] on p "No - I am not using birth control." at bounding box center [281, 89] width 123 height 13
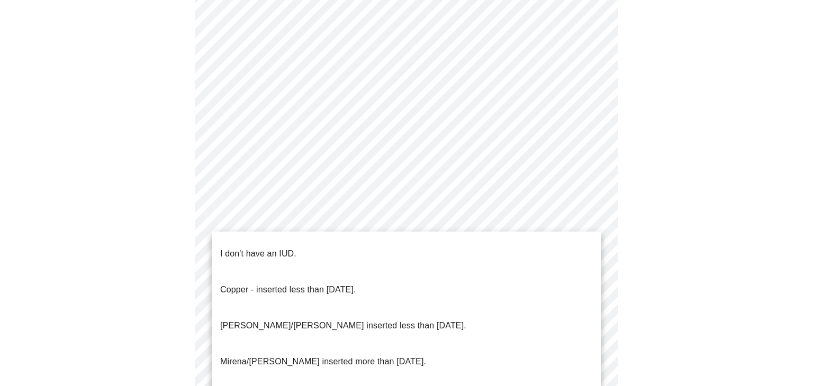
click at [698, 172] on div at bounding box center [406, 193] width 813 height 386
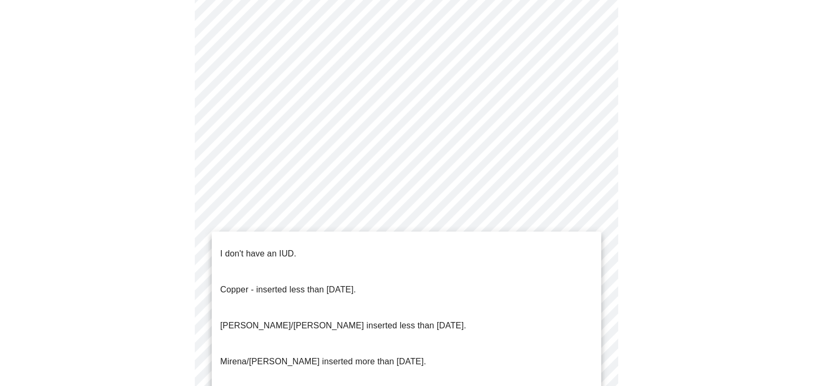
click at [267, 252] on span "I don't have an IUD." at bounding box center [258, 254] width 76 height 30
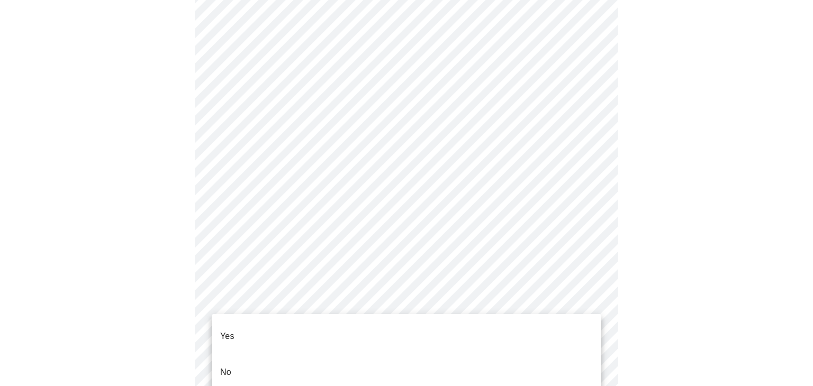
click at [241, 325] on li "Yes" at bounding box center [406, 336] width 389 height 36
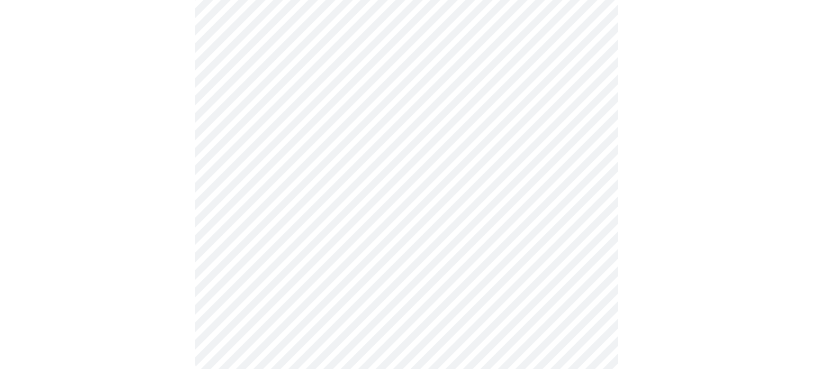
scroll to position [0, 0]
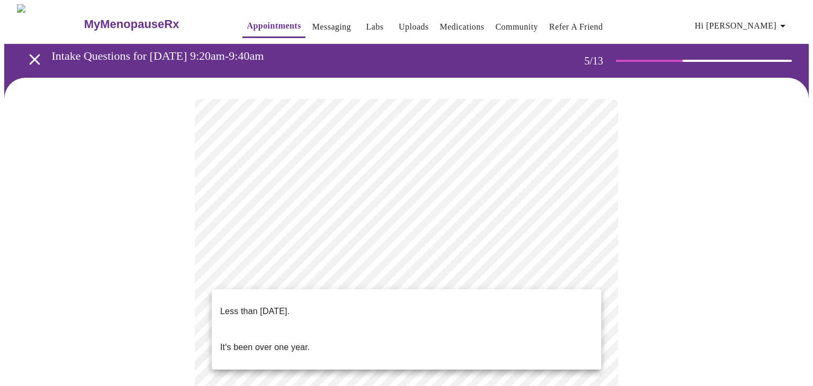
click at [275, 305] on p "Less than [DATE]." at bounding box center [254, 311] width 69 height 13
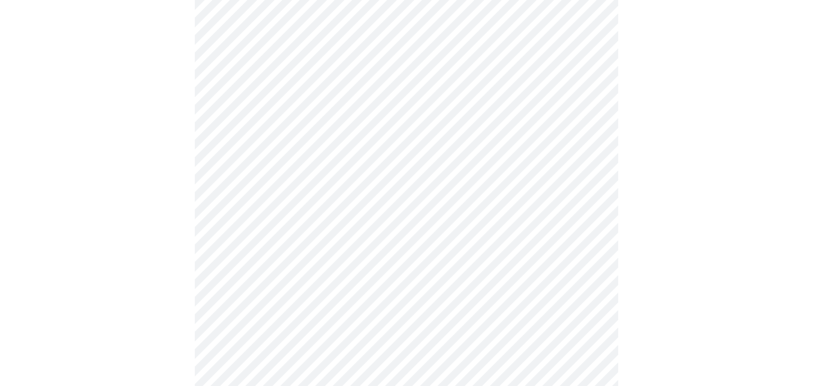
scroll to position [187, 0]
click at [379, 186] on body "MyMenopauseRx Appointments Messaging Labs Uploads Medications Community Refer a…" at bounding box center [406, 242] width 804 height 850
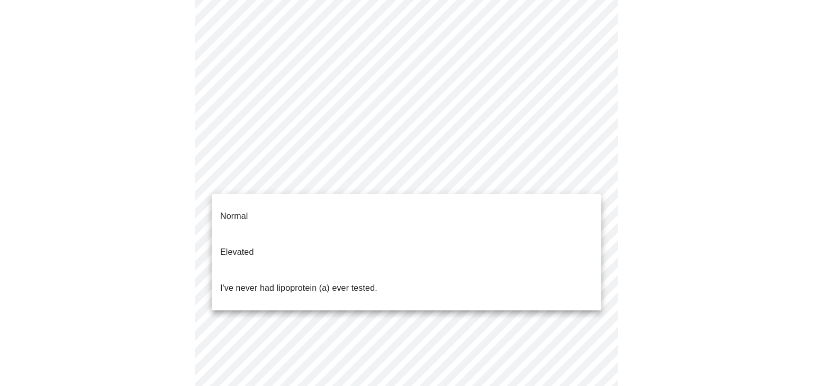
click at [235, 212] on p "Normal" at bounding box center [234, 216] width 28 height 13
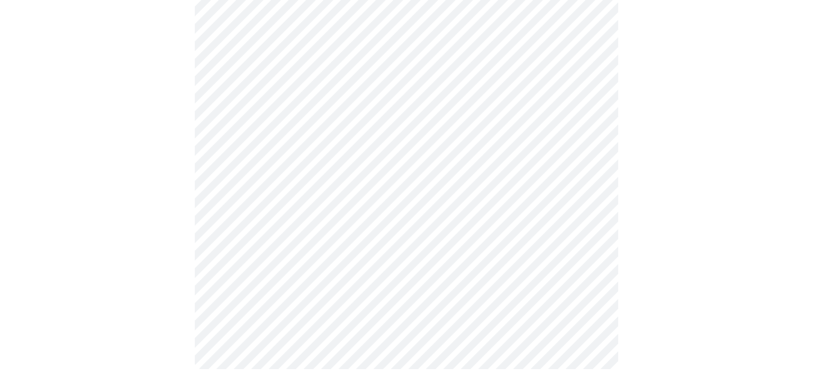
scroll to position [0, 0]
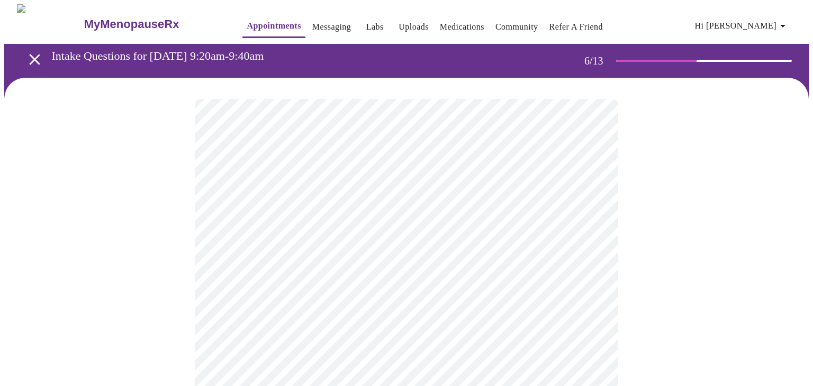
click at [356, 302] on body "MyMenopauseRx Appointments Messaging Labs Uploads Medications Community Refer a…" at bounding box center [406, 286] width 804 height 565
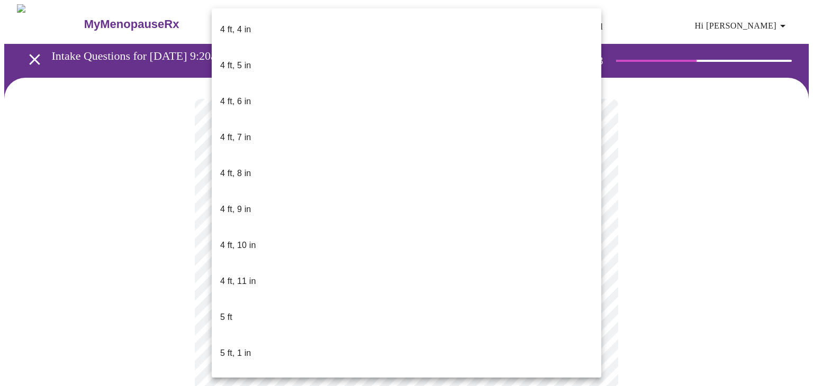
scroll to position [576, 0]
click at [243, 384] on p "5 ft, 2 in" at bounding box center [235, 390] width 31 height 13
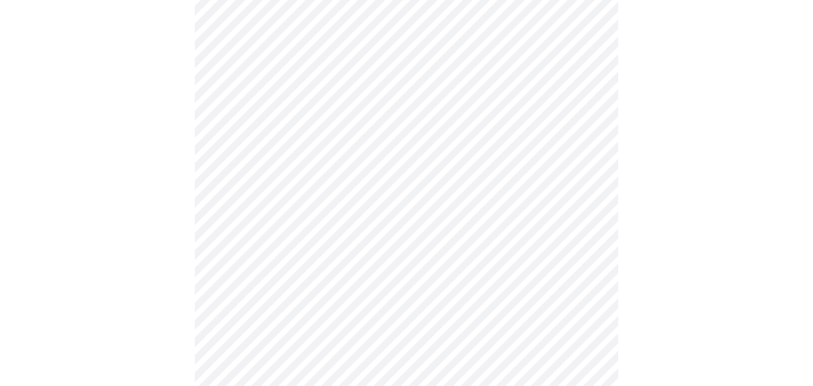
scroll to position [2678, 0]
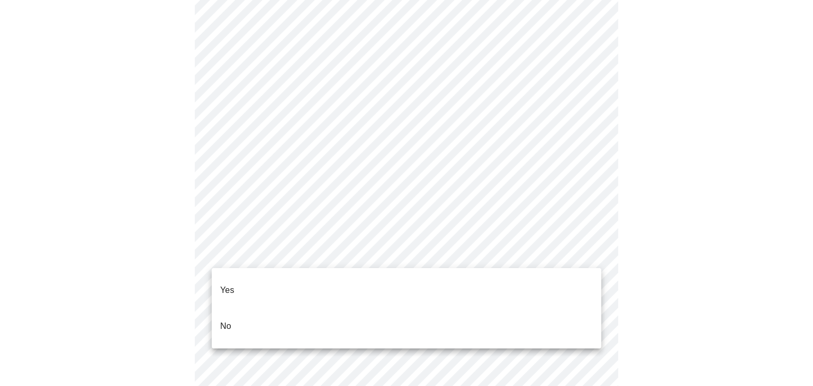
click at [232, 314] on li "No" at bounding box center [406, 326] width 389 height 36
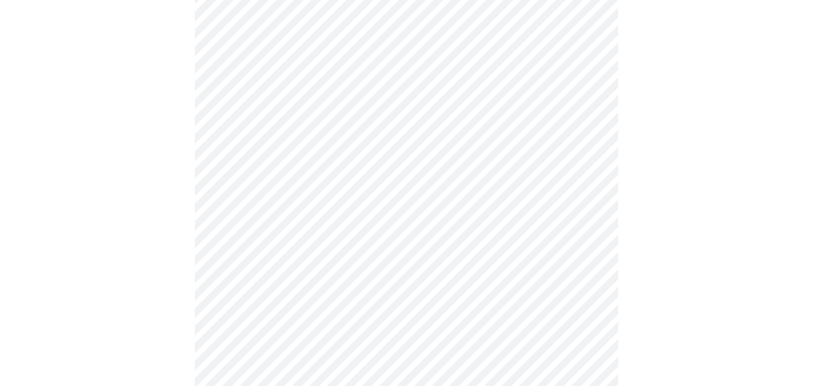
scroll to position [559, 0]
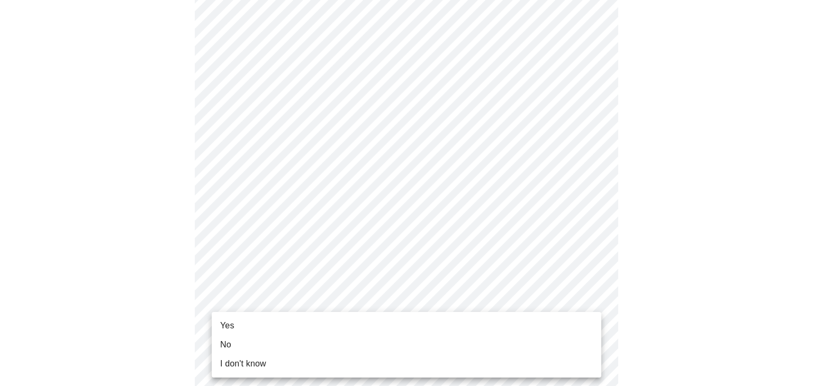
click at [267, 325] on li "Yes" at bounding box center [406, 325] width 389 height 19
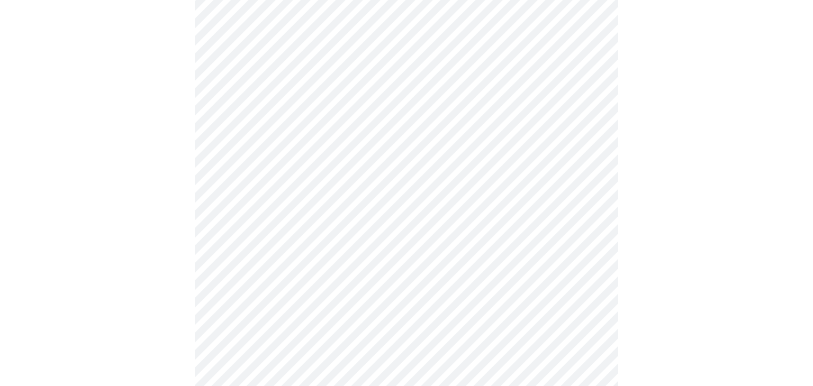
scroll to position [150, 0]
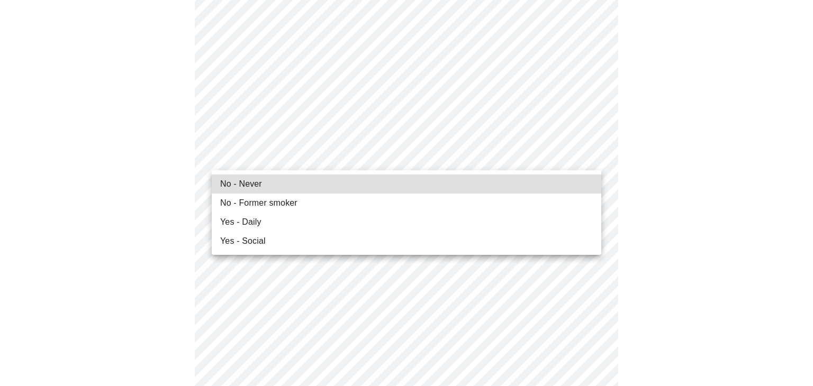
click at [278, 204] on span "No - Former smoker" at bounding box center [258, 203] width 77 height 13
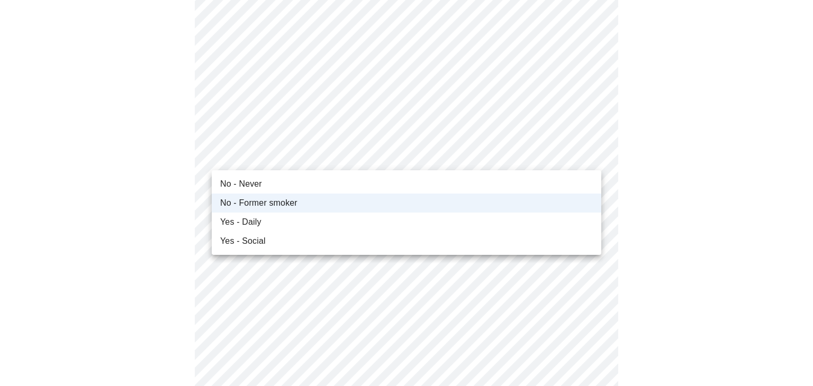
click at [250, 184] on span "No - Never" at bounding box center [241, 184] width 42 height 13
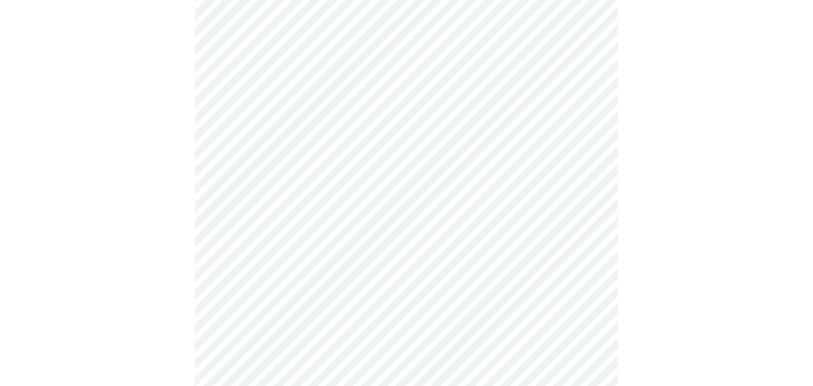
scroll to position [892, 0]
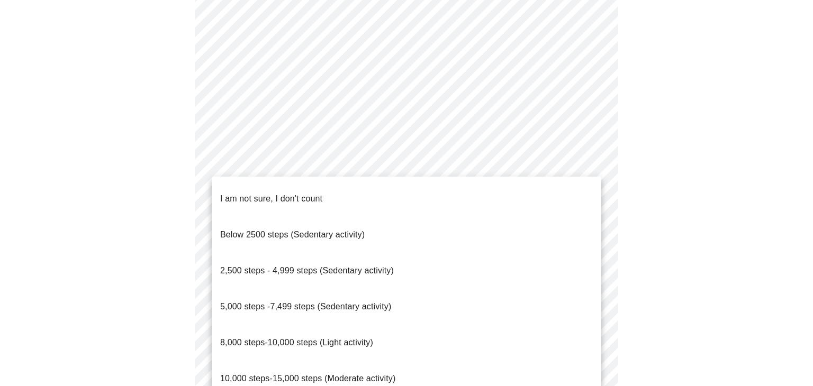
click at [304, 336] on p "8,000 steps-10,000 steps (Light activity)" at bounding box center [296, 342] width 153 height 13
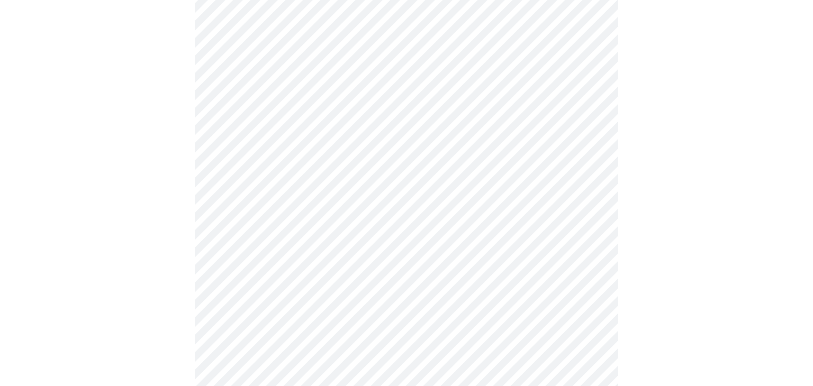
scroll to position [991, 0]
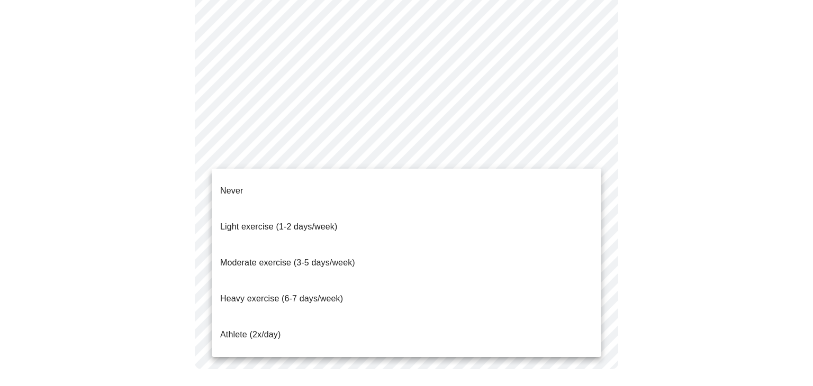
click at [293, 258] on span "Moderate exercise (3-5 days/week)" at bounding box center [287, 262] width 135 height 9
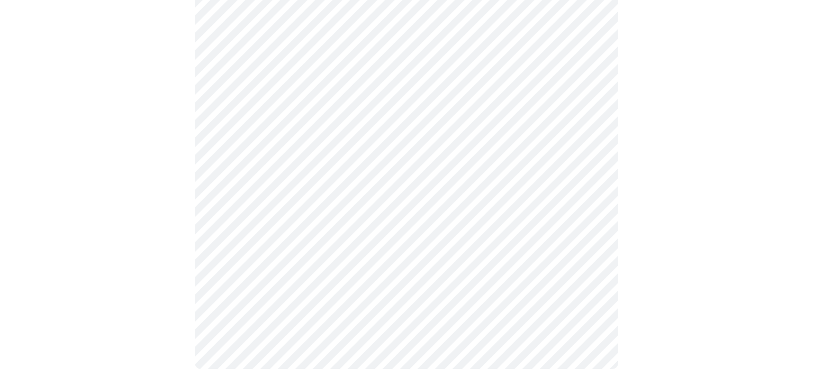
scroll to position [985, 0]
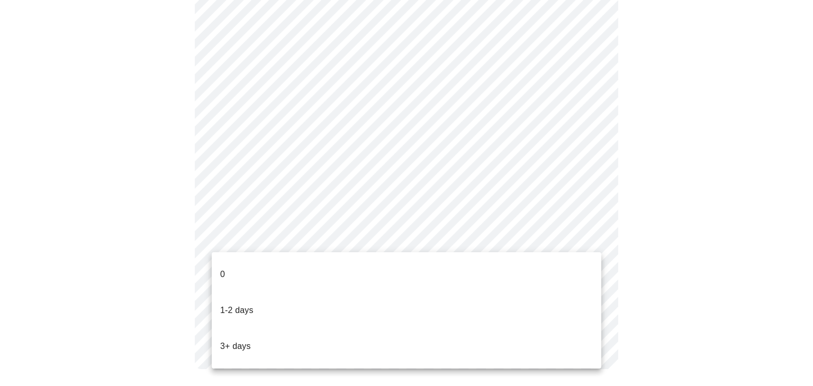
click at [237, 304] on p "1-2 days" at bounding box center [236, 310] width 33 height 13
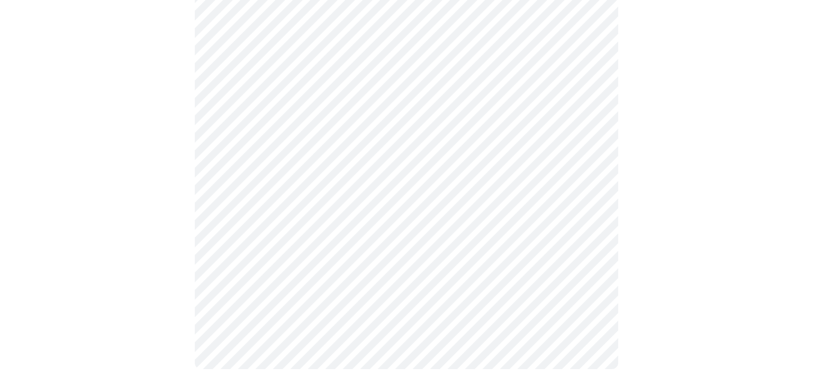
scroll to position [0, 0]
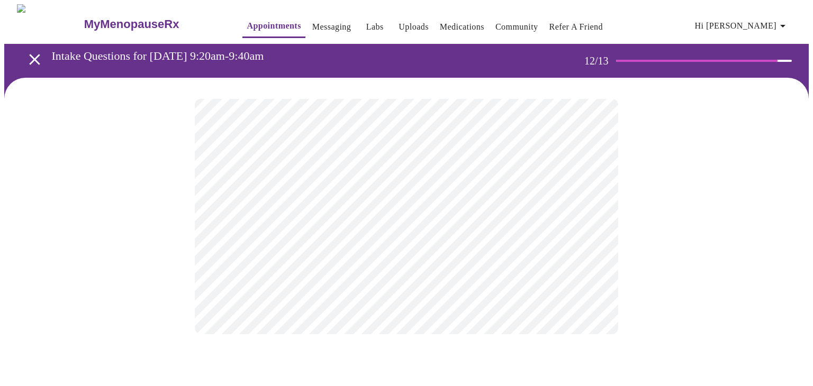
click at [597, 211] on body "MyMenopauseRx Appointments Messaging Labs Uploads Medications Community Refer a…" at bounding box center [406, 179] width 804 height 351
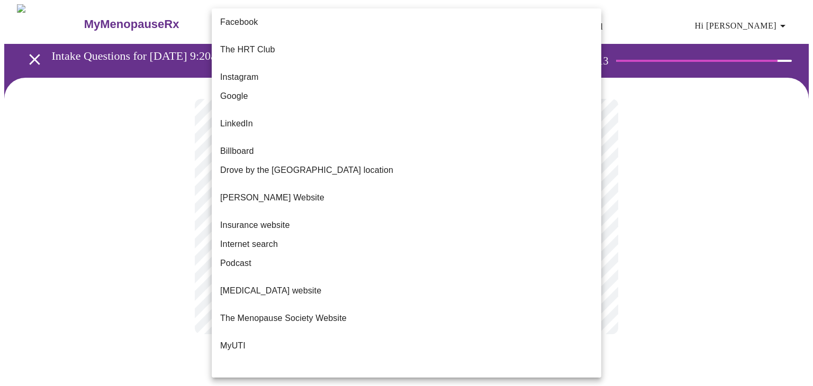
click at [238, 90] on span "Google" at bounding box center [234, 96] width 28 height 13
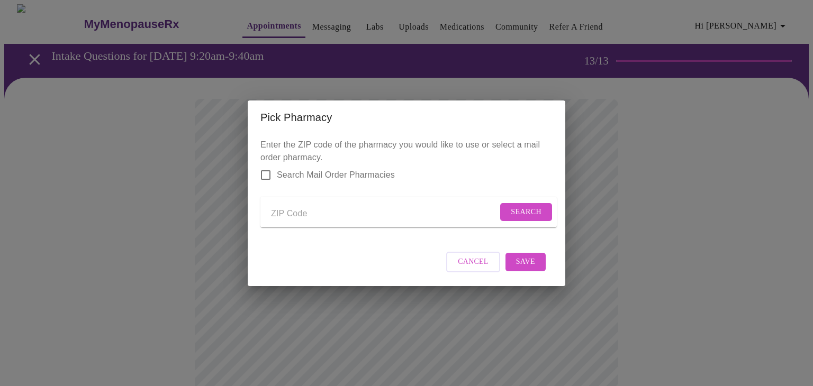
click at [319, 212] on input "Send a message to your care team" at bounding box center [384, 214] width 226 height 17
click at [523, 208] on span "Search" at bounding box center [526, 212] width 31 height 13
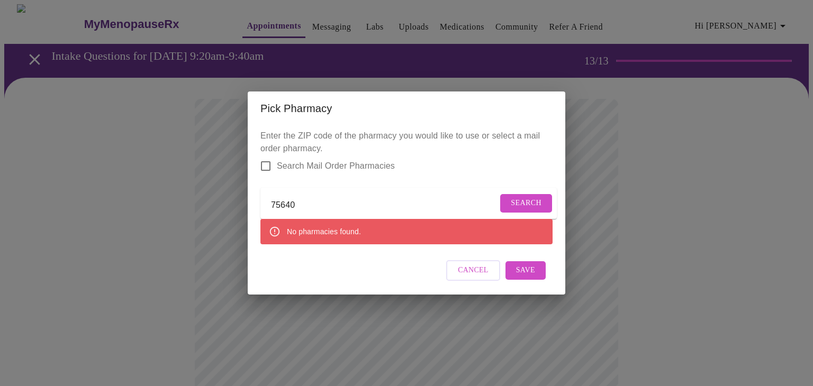
click at [321, 201] on input "75640" at bounding box center [384, 205] width 226 height 17
type input "75605"
click at [528, 206] on span "Search" at bounding box center [526, 203] width 31 height 13
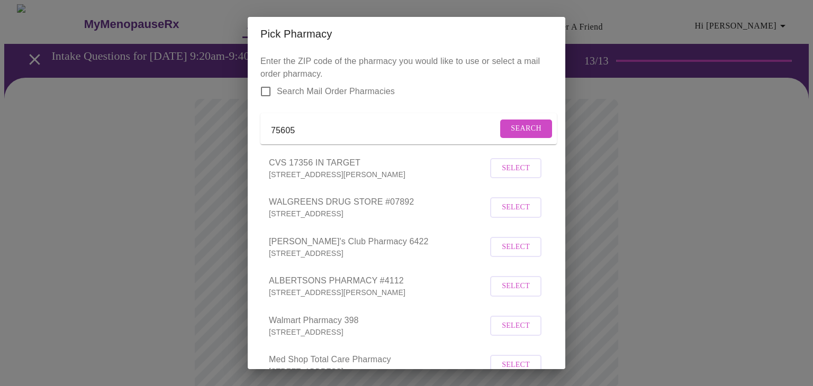
click at [518, 254] on span "Select" at bounding box center [516, 247] width 28 height 13
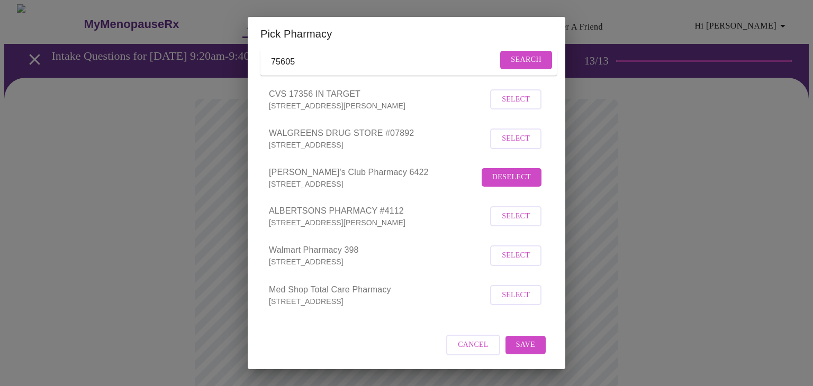
click at [530, 344] on span "Save" at bounding box center [525, 345] width 19 height 13
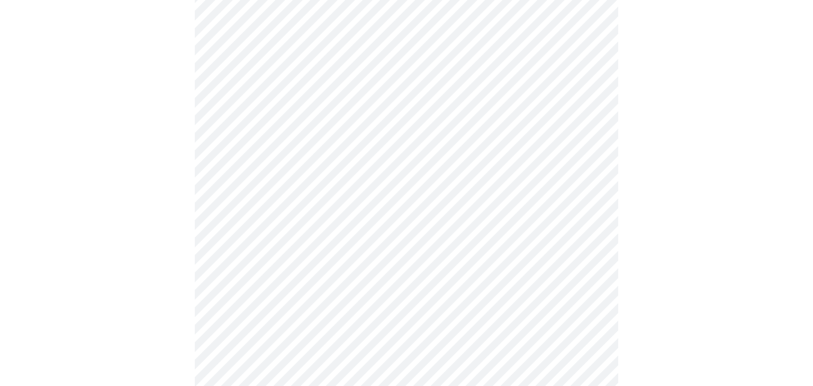
scroll to position [408, 0]
